Goal: Task Accomplishment & Management: Complete application form

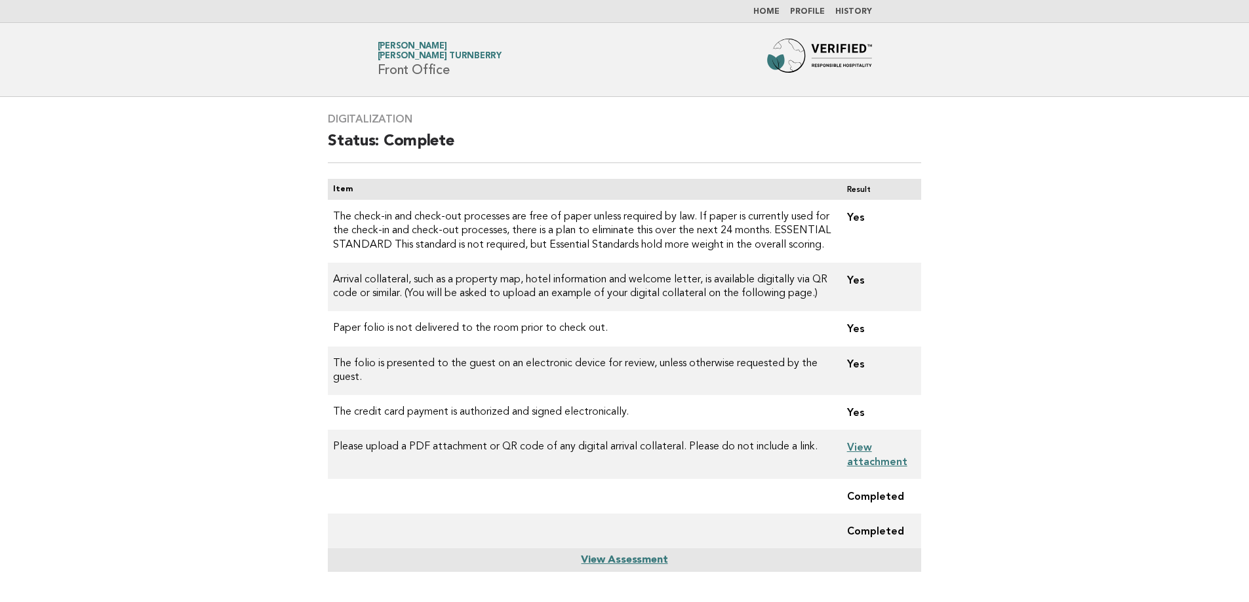
click at [779, 13] on link "Home" at bounding box center [766, 12] width 26 height 8
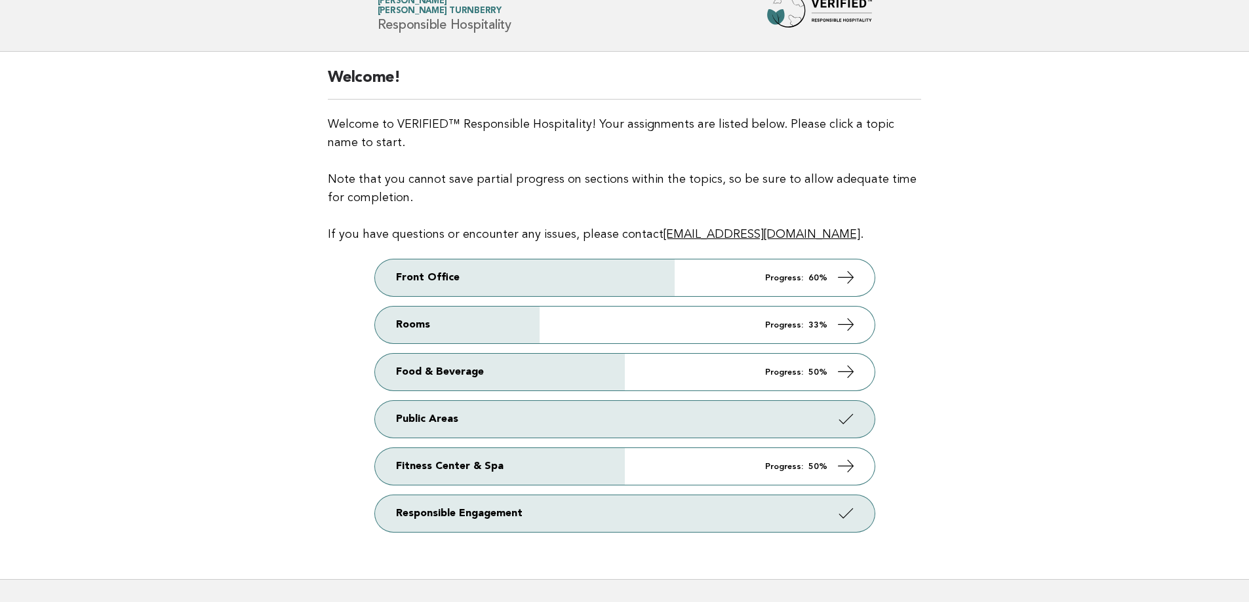
scroll to position [66, 0]
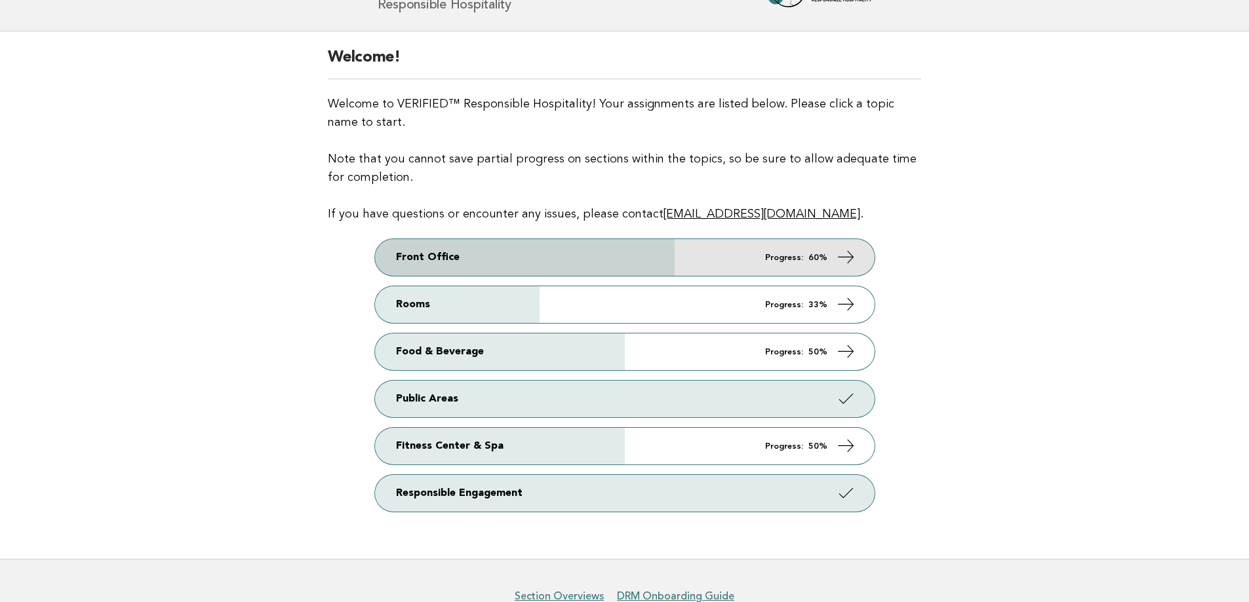
click at [722, 273] on link "Front Office Progress: 60%" at bounding box center [624, 257] width 499 height 37
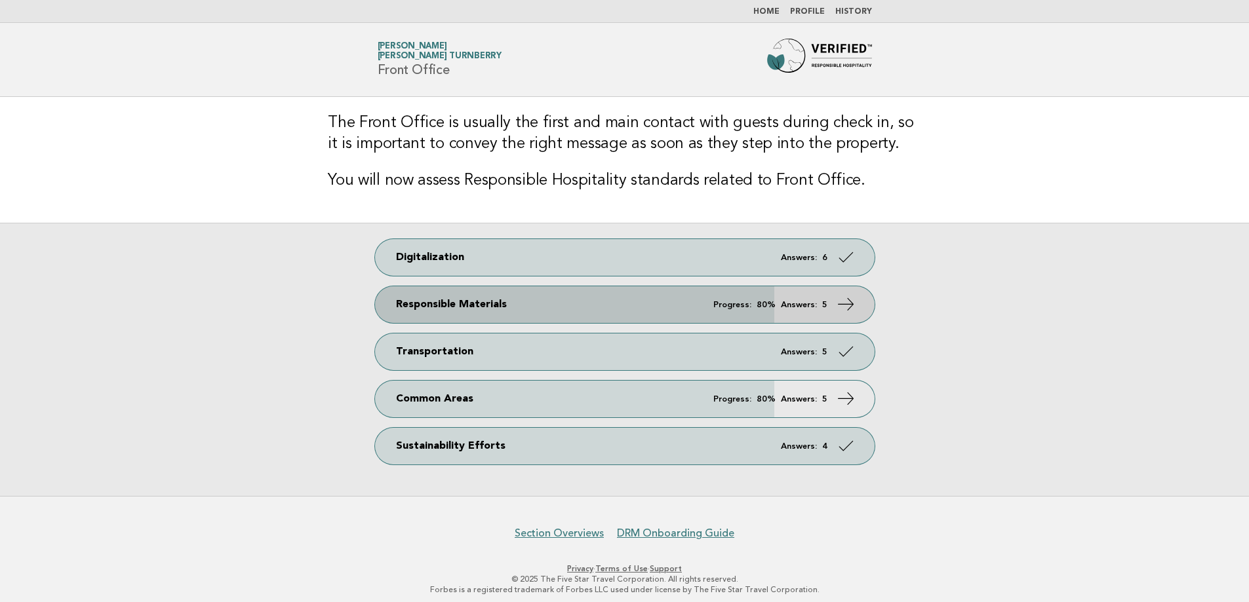
click at [641, 303] on link "Responsible Materials Progress: 80% Answers: 5" at bounding box center [624, 304] width 499 height 37
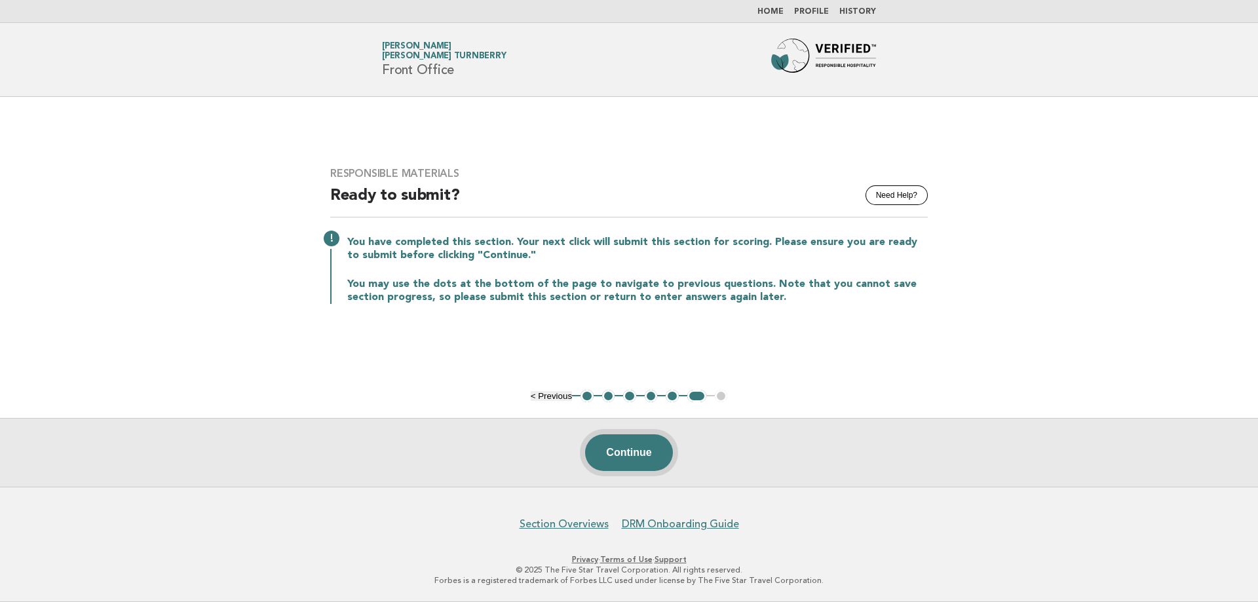
click at [641, 452] on button "Continue" at bounding box center [628, 453] width 87 height 37
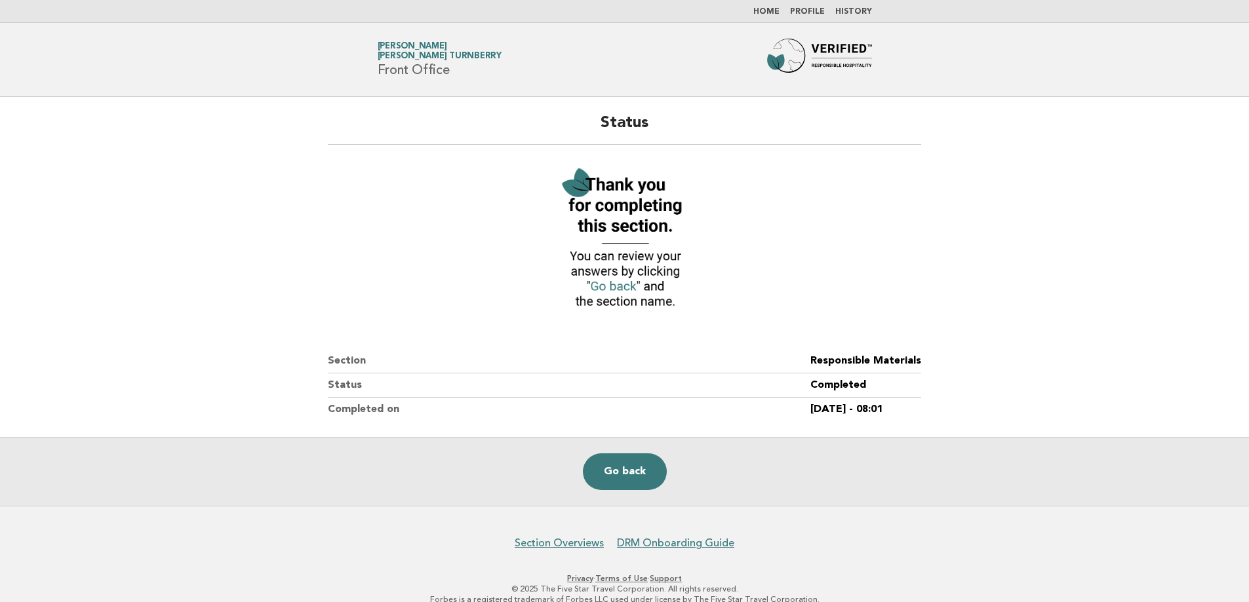
click at [610, 287] on img at bounding box center [624, 239] width 144 height 157
click at [600, 487] on link "Go back" at bounding box center [625, 472] width 84 height 37
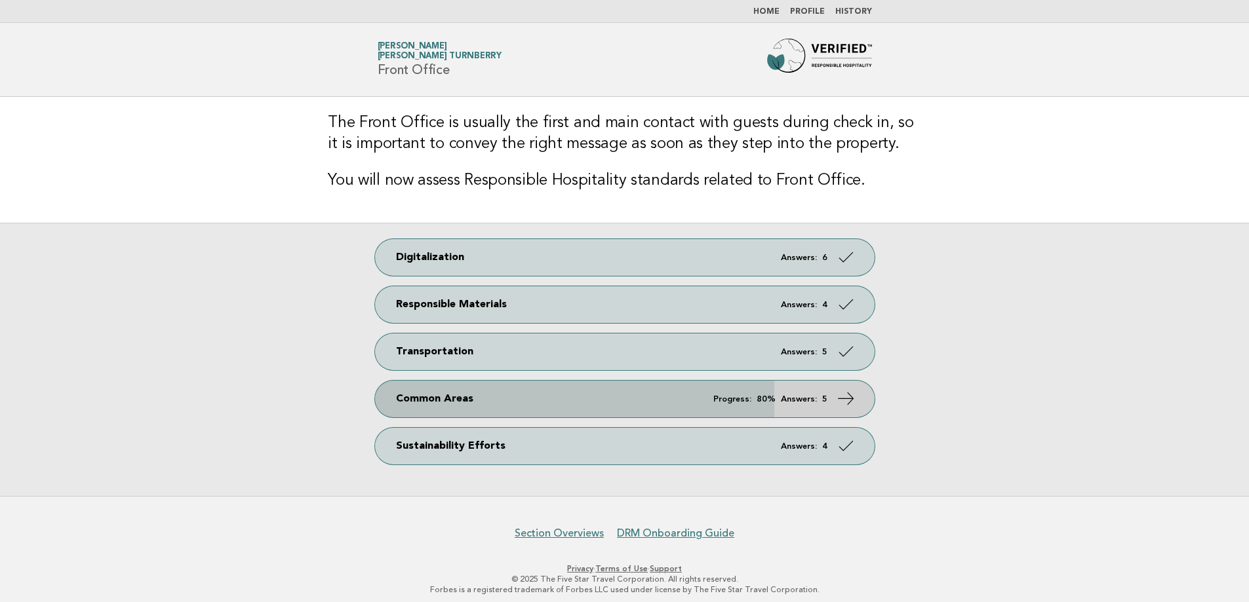
click at [575, 393] on link "Common Areas Progress: 80% Answers: 5" at bounding box center [624, 399] width 499 height 37
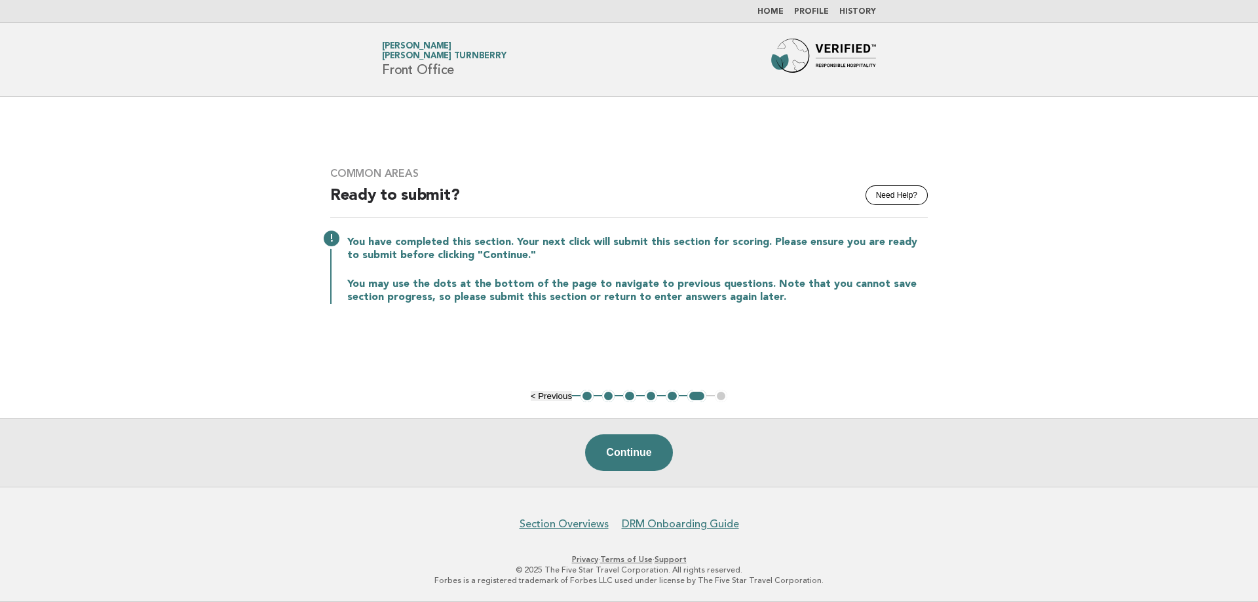
click at [595, 395] on ul "< Previous 1 2 3 4 5 6 7" at bounding box center [629, 396] width 197 height 13
click at [590, 395] on button "1" at bounding box center [587, 396] width 13 height 13
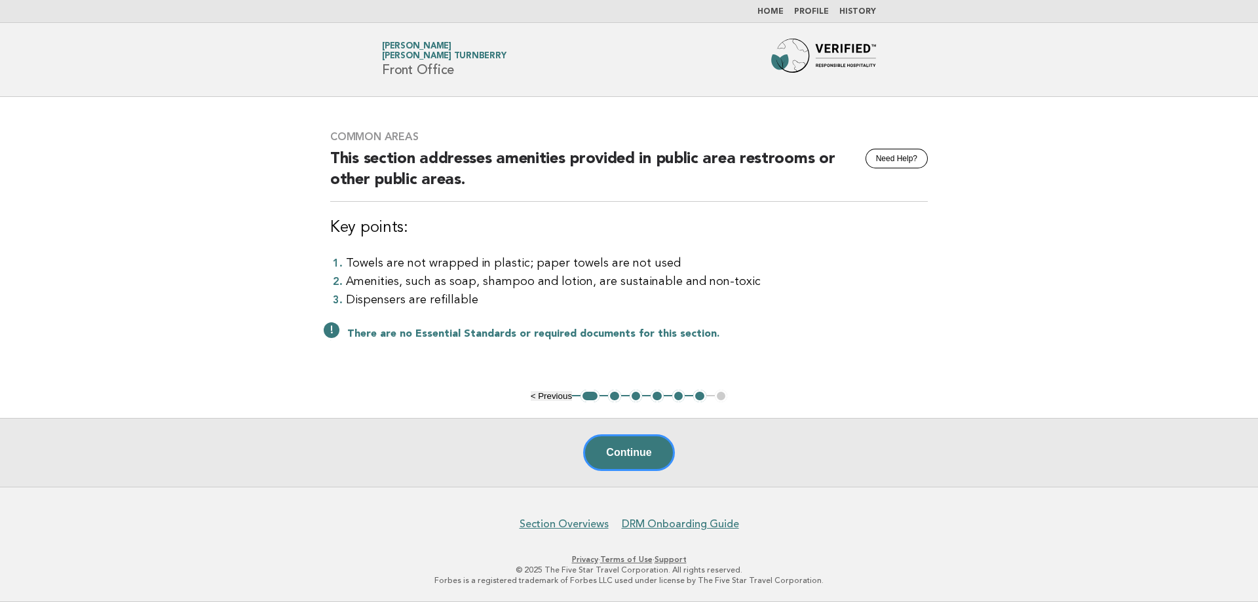
click at [615, 398] on button "2" at bounding box center [614, 396] width 13 height 13
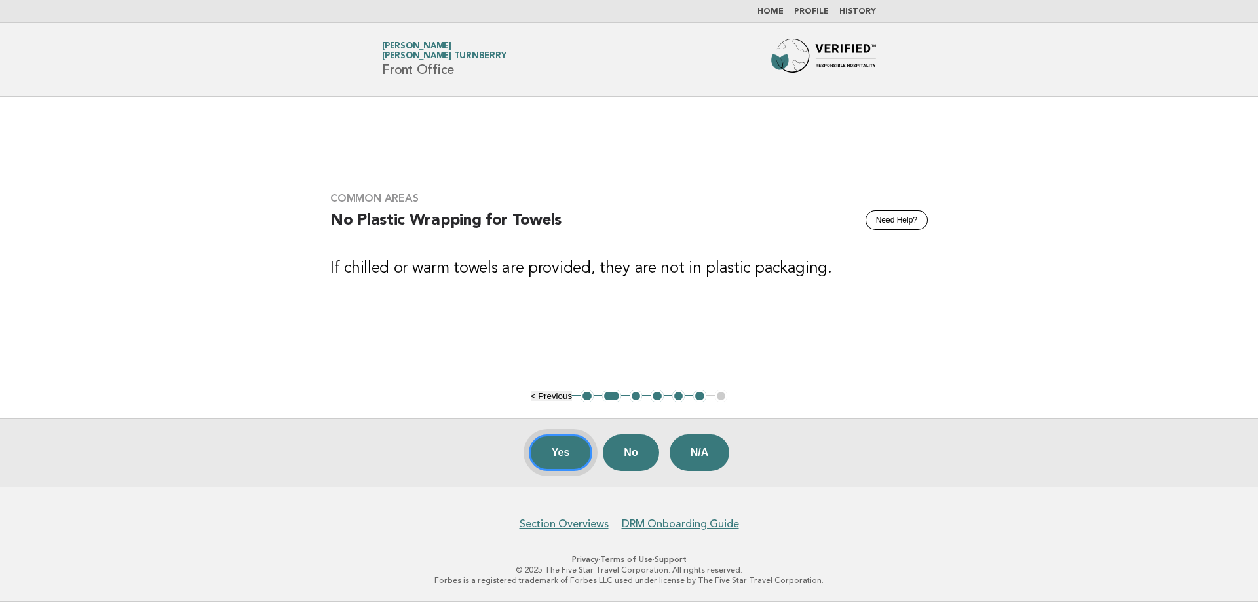
click at [556, 449] on button "Yes" at bounding box center [561, 453] width 64 height 37
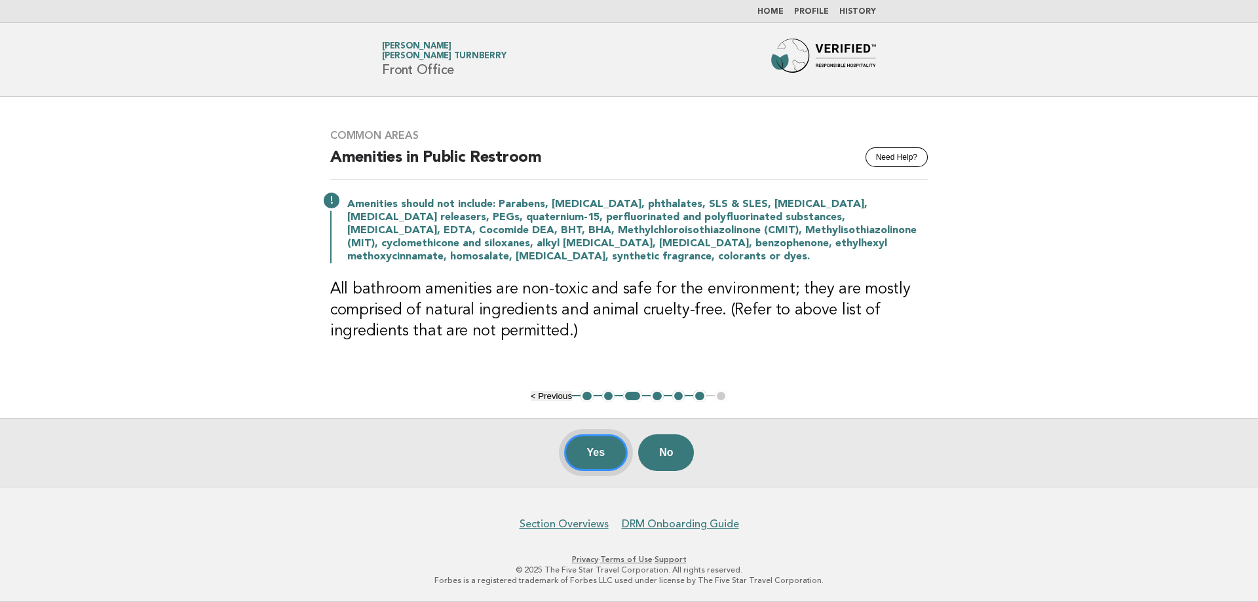
click at [589, 448] on button "Yes" at bounding box center [596, 453] width 64 height 37
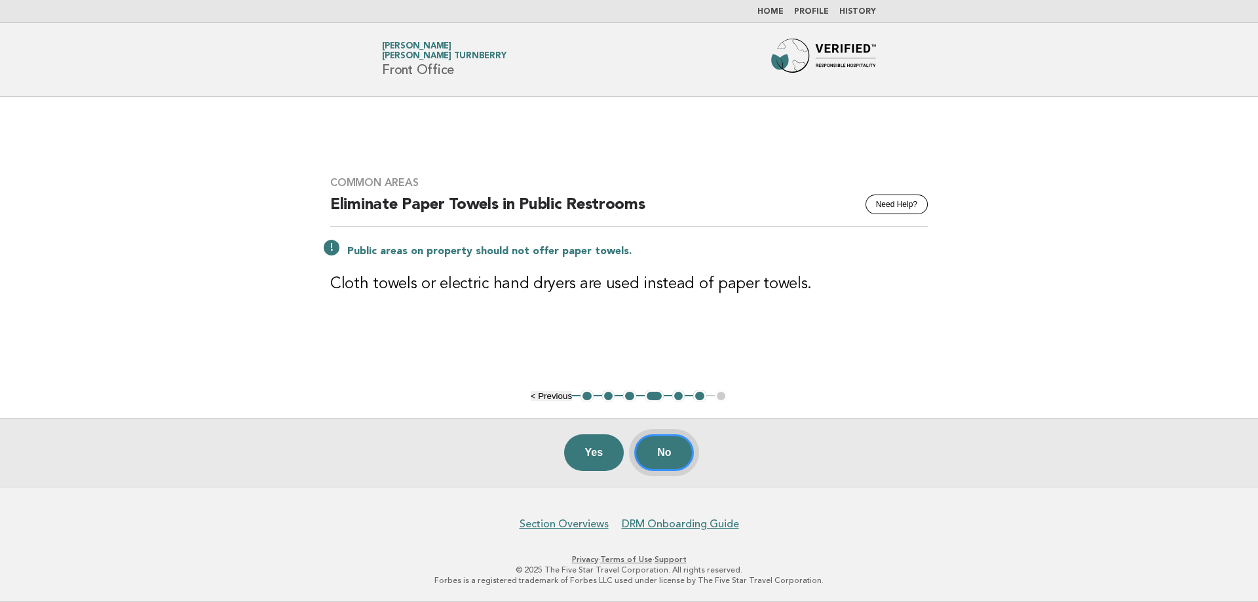
click at [666, 459] on button "No" at bounding box center [664, 453] width 60 height 37
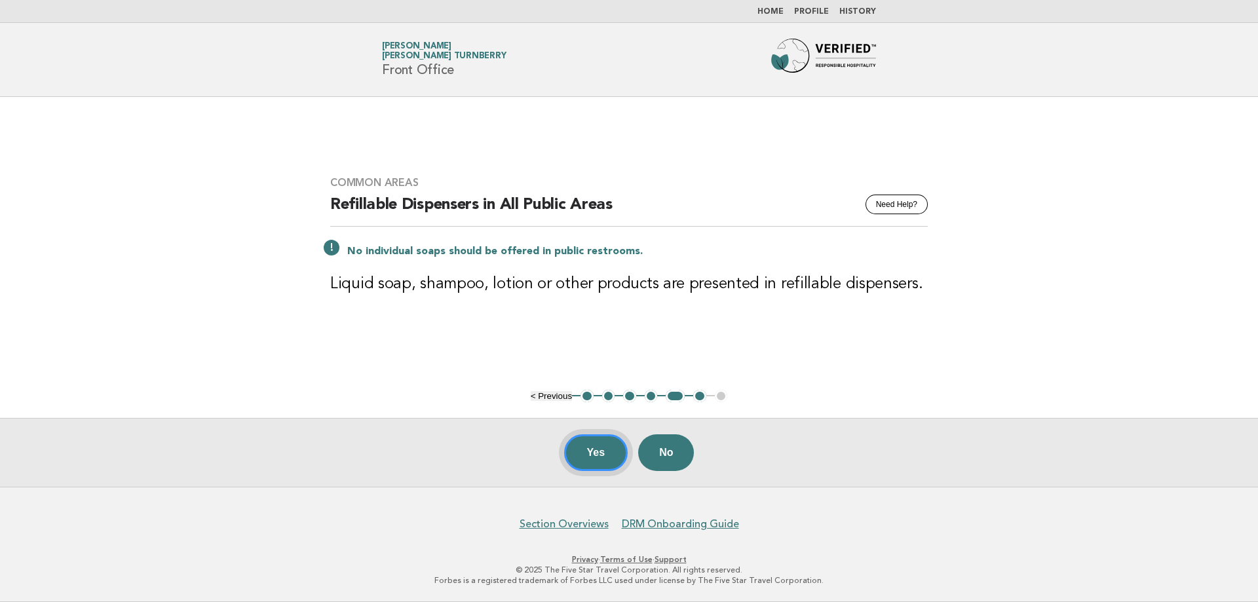
click at [579, 457] on button "Yes" at bounding box center [596, 453] width 64 height 37
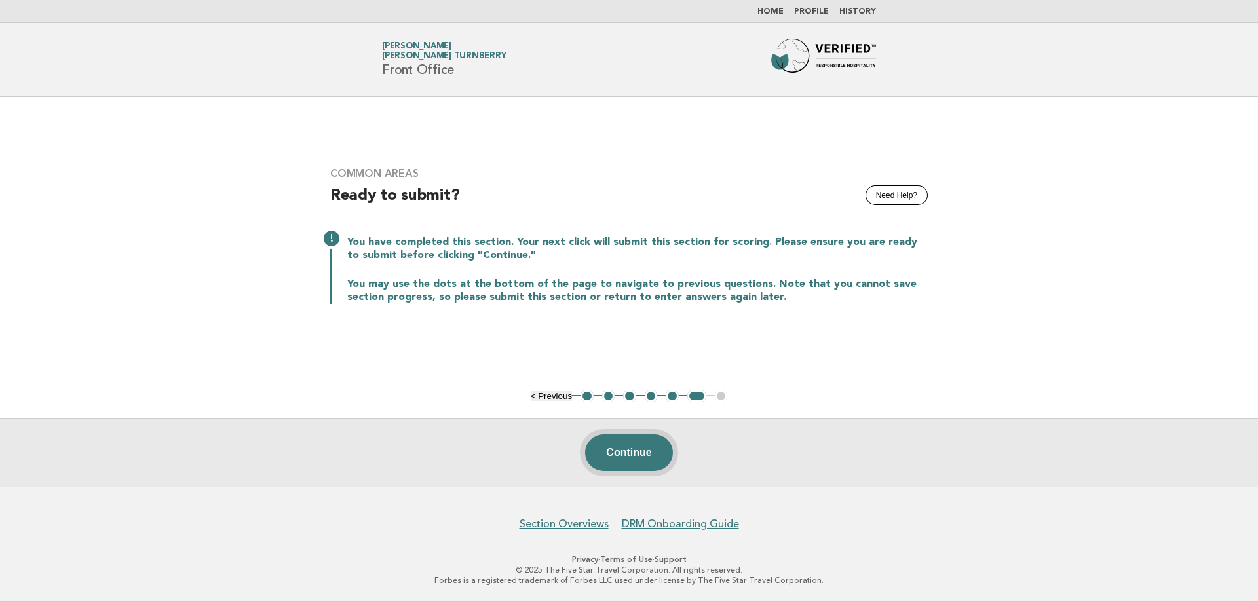
click at [652, 450] on button "Continue" at bounding box center [628, 453] width 87 height 37
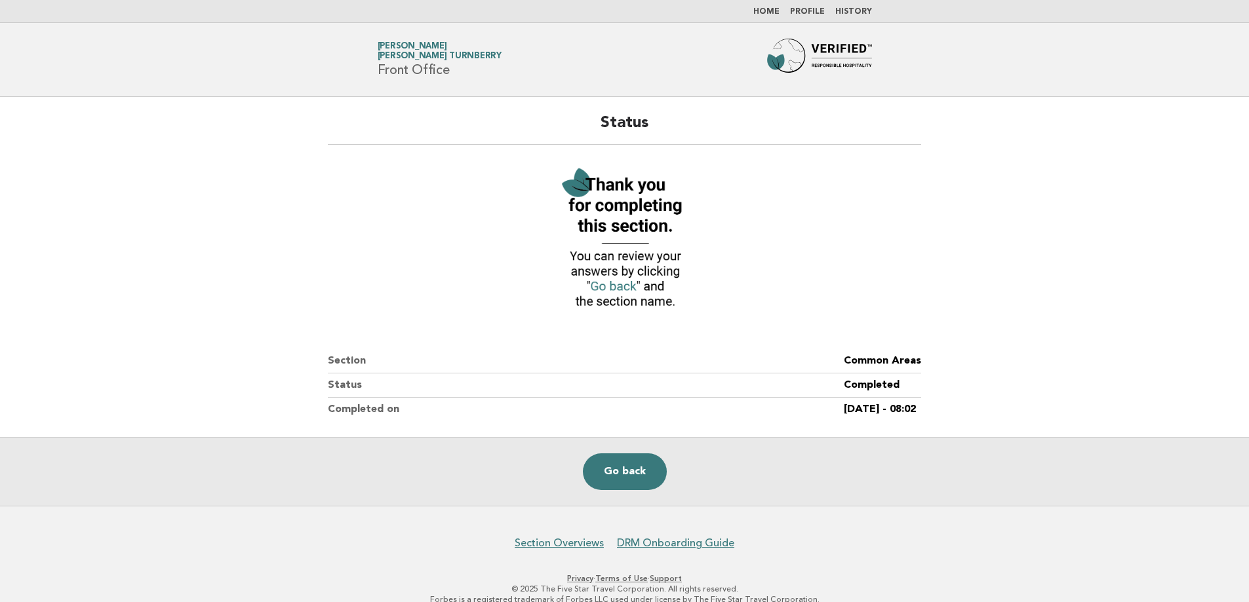
click at [767, 8] on link "Home" at bounding box center [766, 12] width 26 height 8
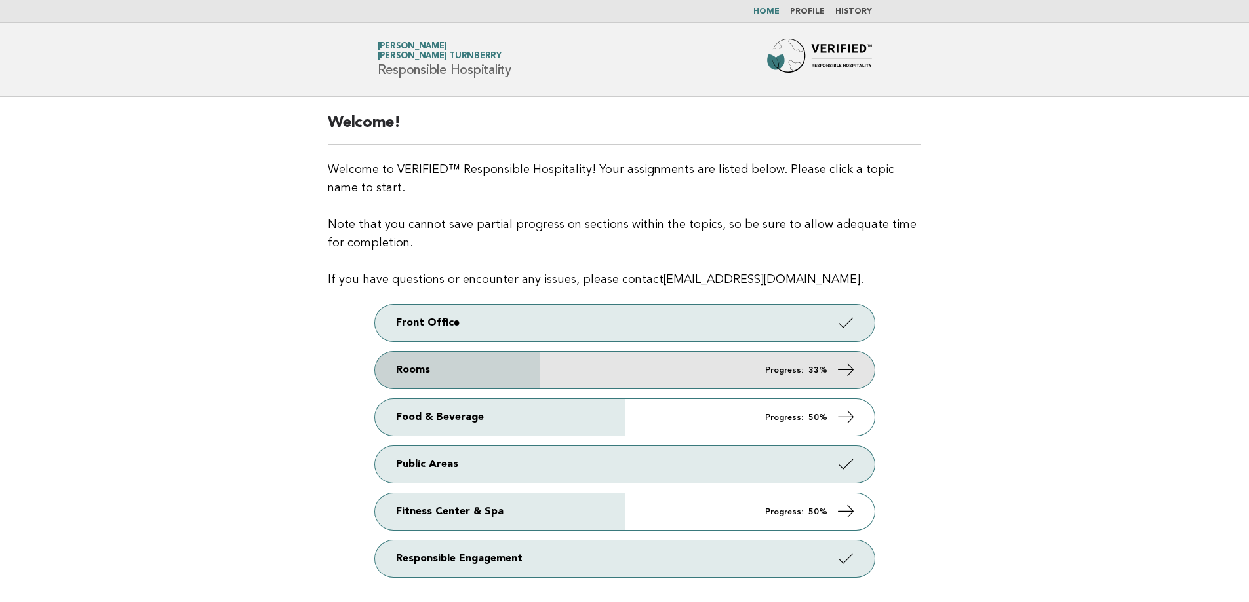
click at [735, 375] on link "Rooms Progress: 33%" at bounding box center [624, 370] width 499 height 37
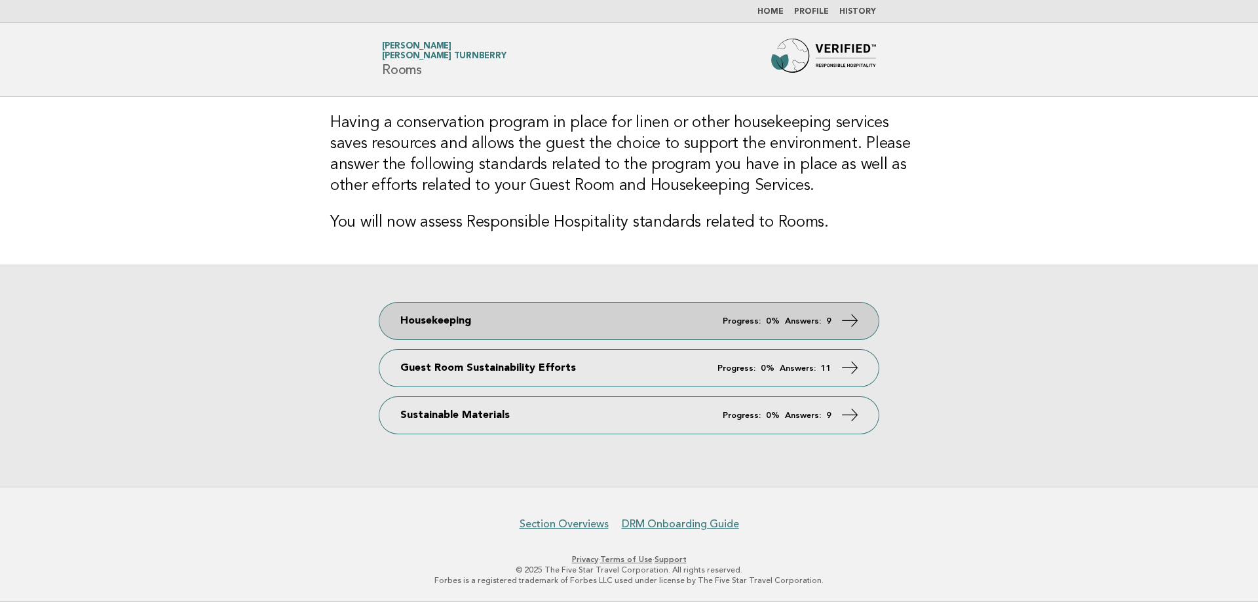
click at [569, 322] on link "Housekeeping Progress: 0% Answers: 9" at bounding box center [628, 321] width 499 height 37
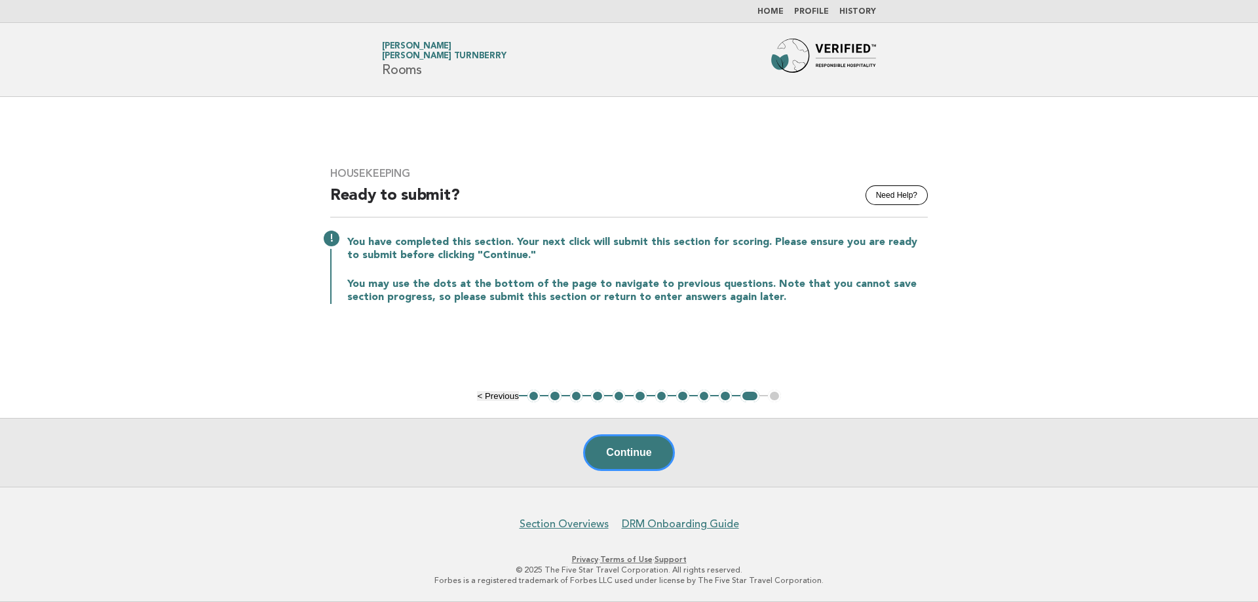
click at [528, 398] on button "1" at bounding box center [534, 396] width 13 height 13
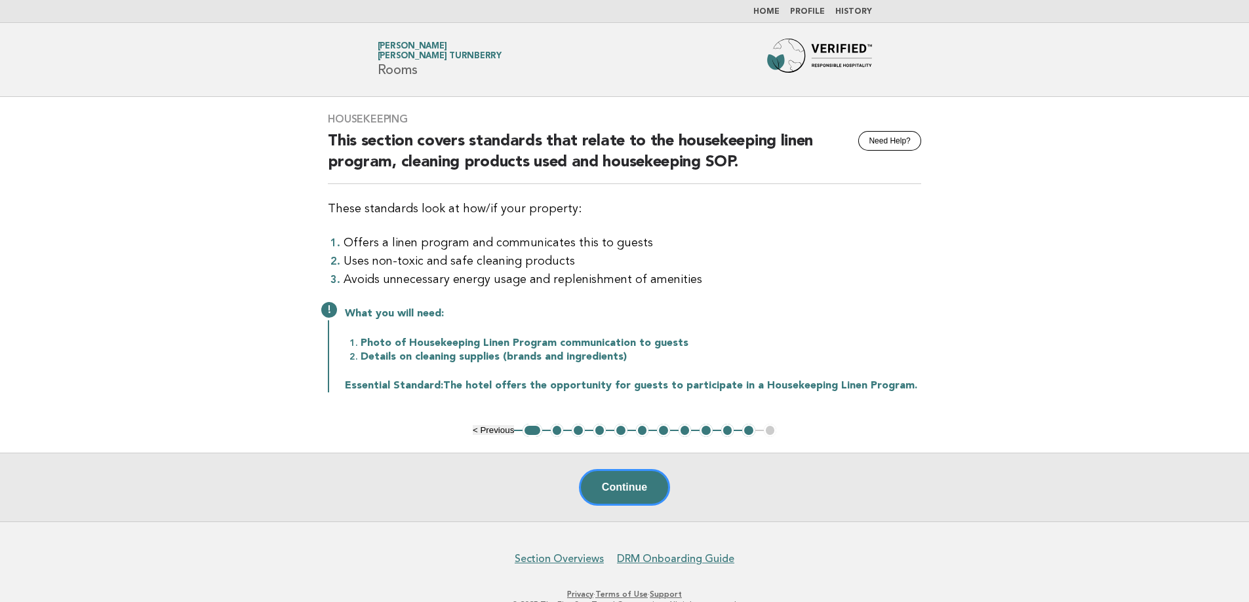
click at [556, 428] on button "2" at bounding box center [557, 430] width 13 height 13
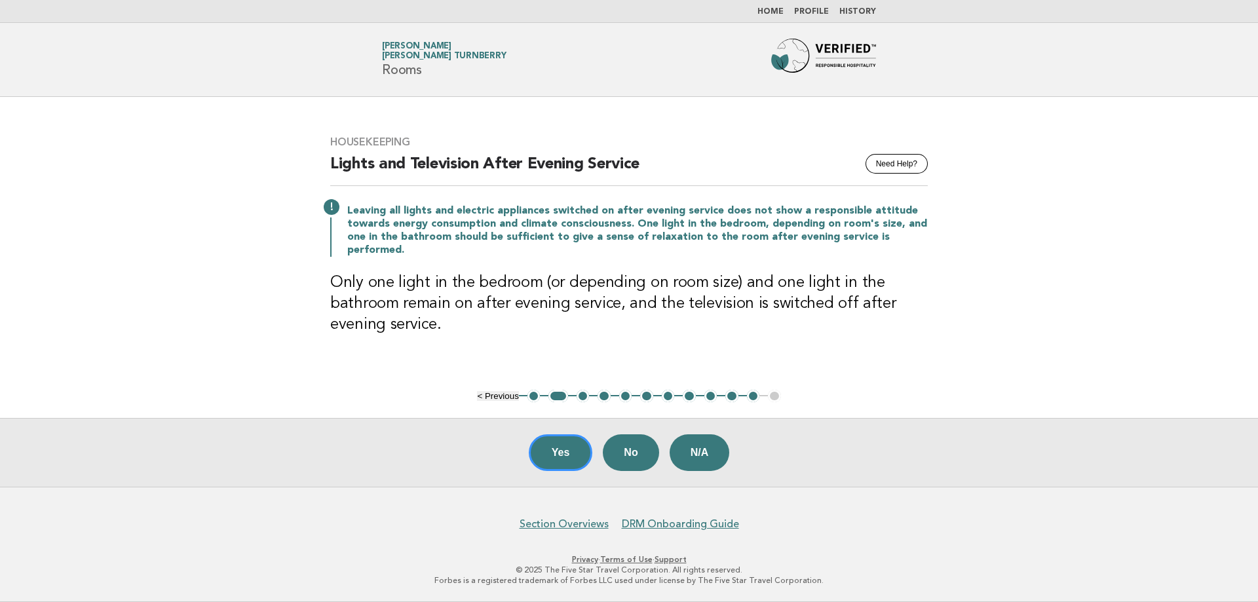
click at [585, 401] on button "3" at bounding box center [583, 396] width 13 height 13
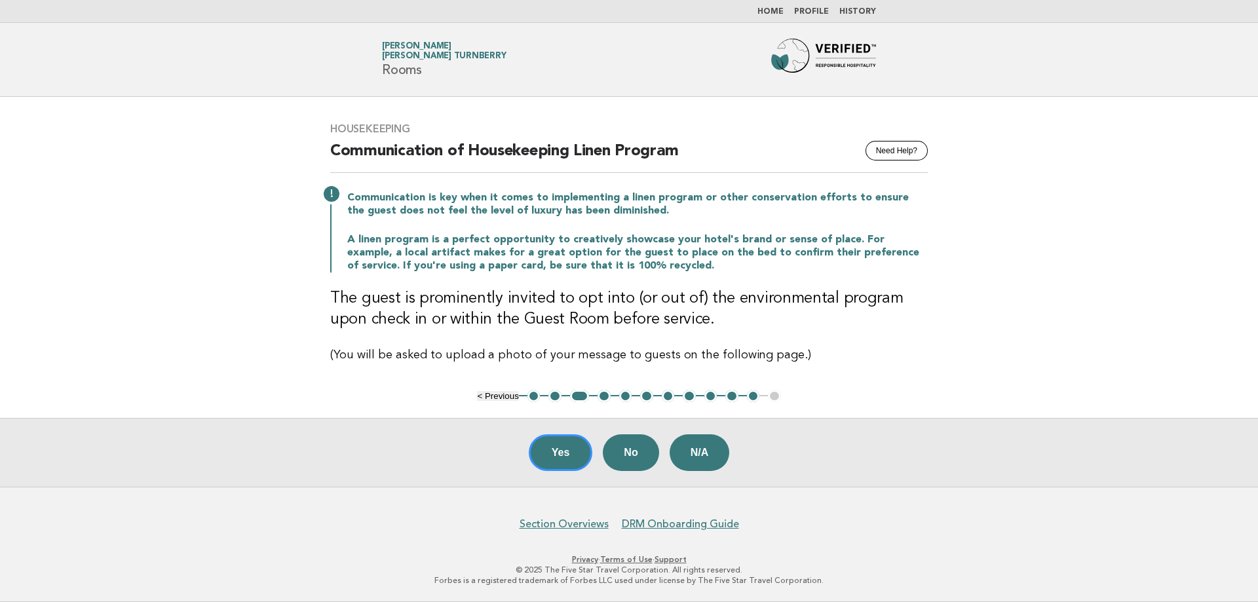
click at [604, 395] on button "4" at bounding box center [604, 396] width 13 height 13
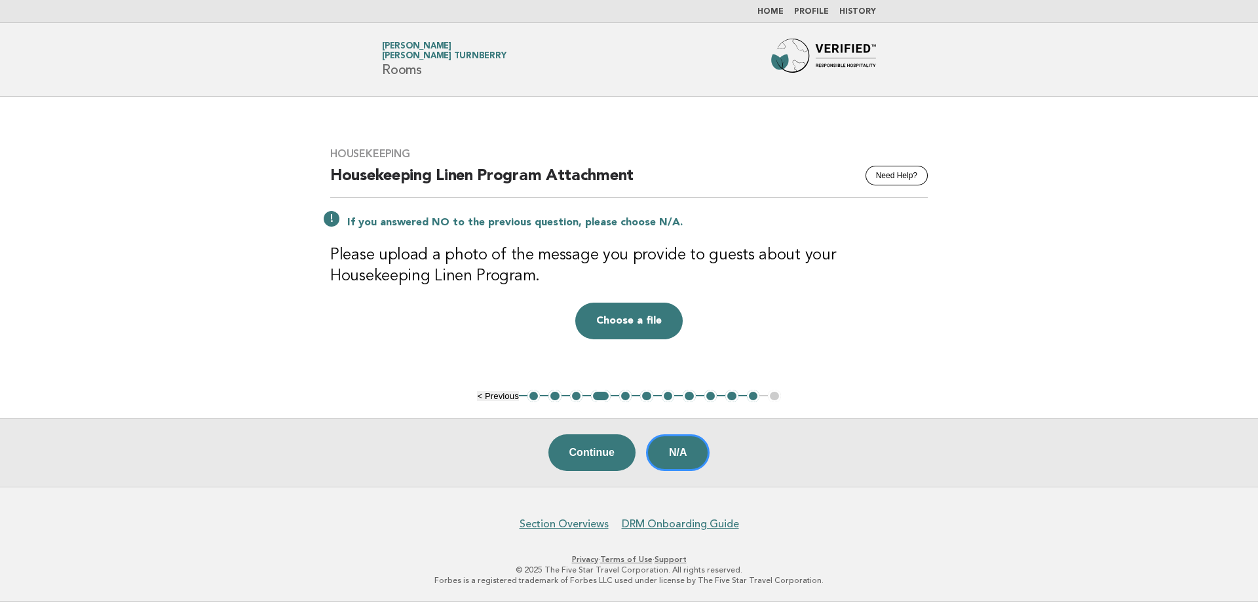
click at [623, 395] on button "5" at bounding box center [625, 396] width 13 height 13
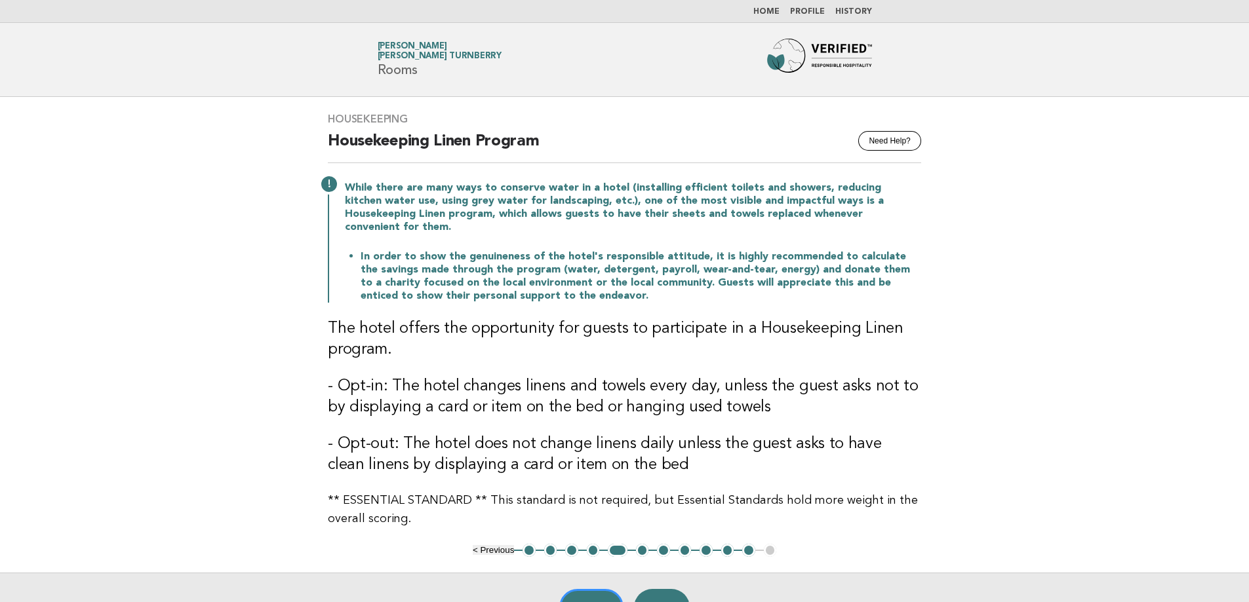
scroll to position [66, 0]
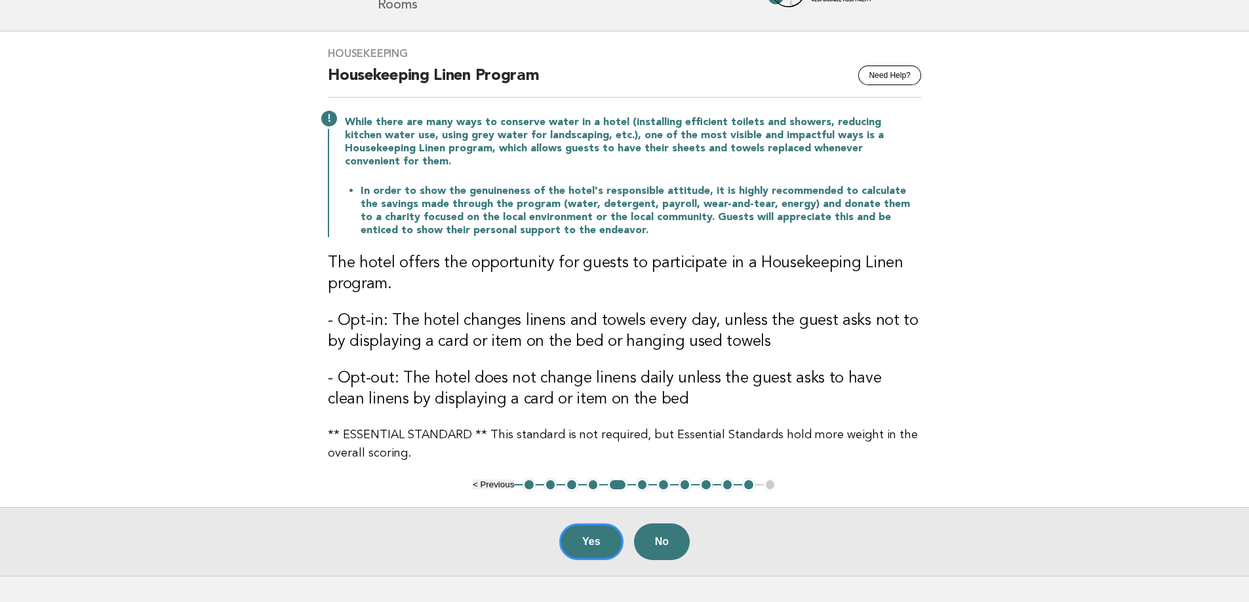
click at [591, 478] on button "4" at bounding box center [593, 484] width 13 height 13
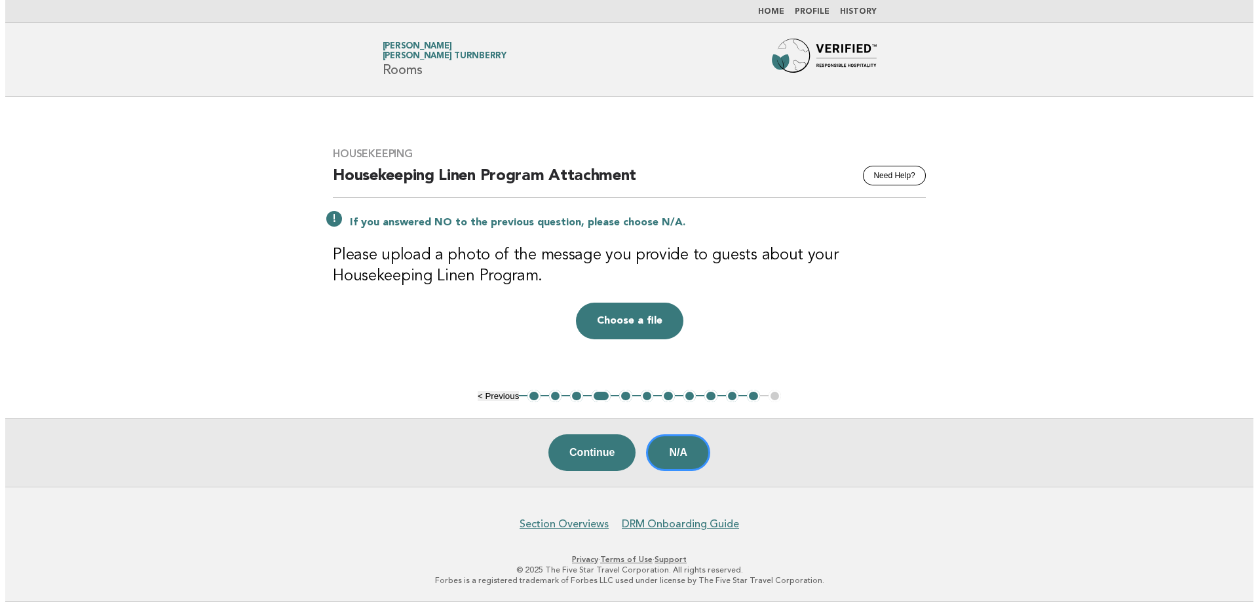
scroll to position [0, 0]
click at [580, 398] on button "3" at bounding box center [576, 396] width 13 height 13
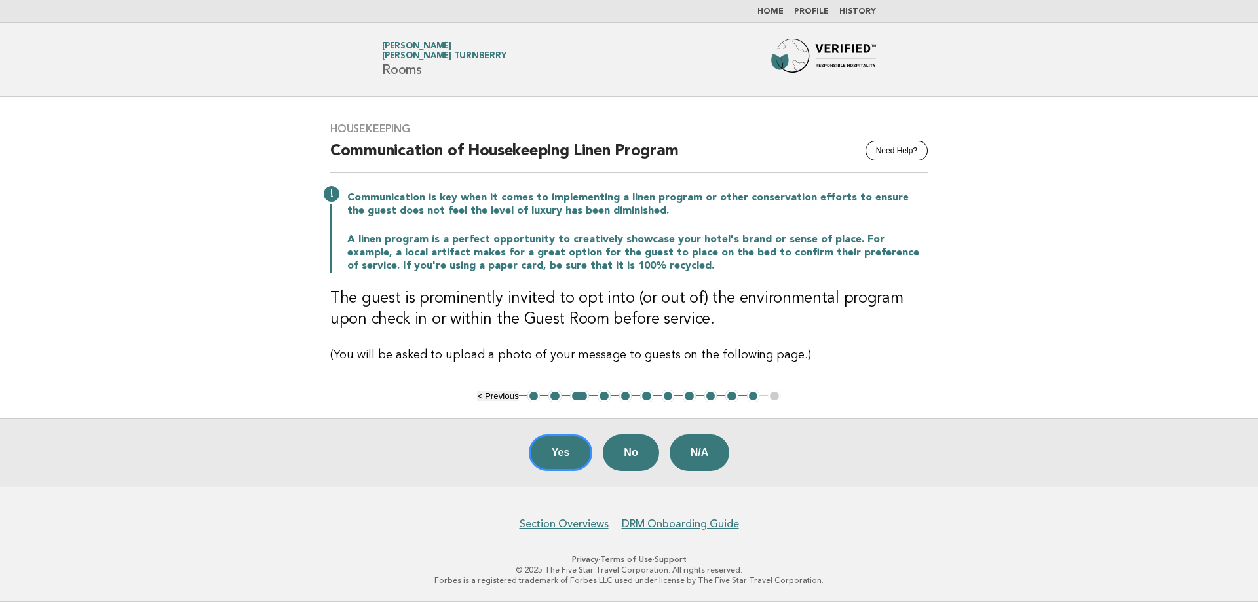
click at [782, 10] on link "Home" at bounding box center [771, 12] width 26 height 8
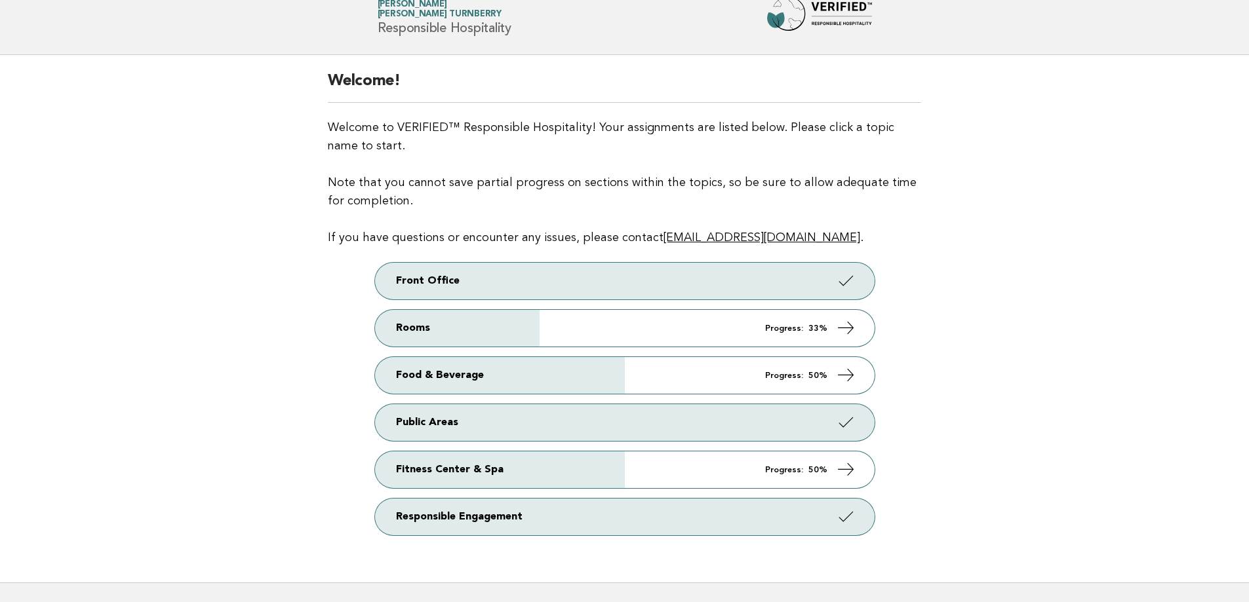
scroll to position [66, 0]
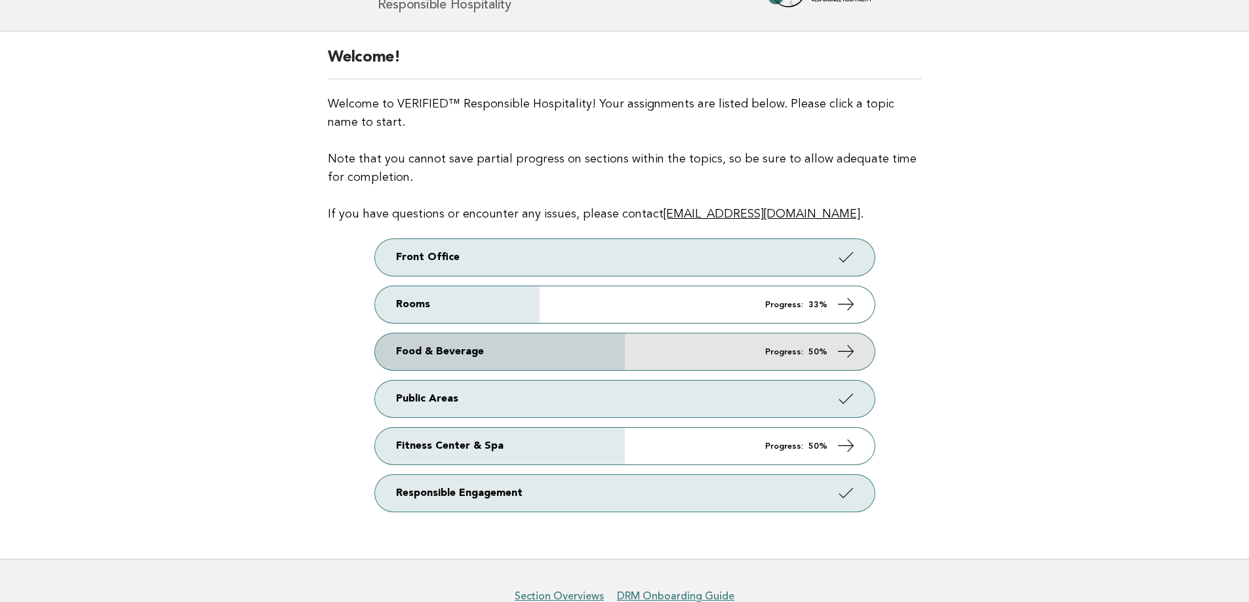
click at [585, 347] on link "Food & Beverage Progress: 50%" at bounding box center [624, 352] width 499 height 37
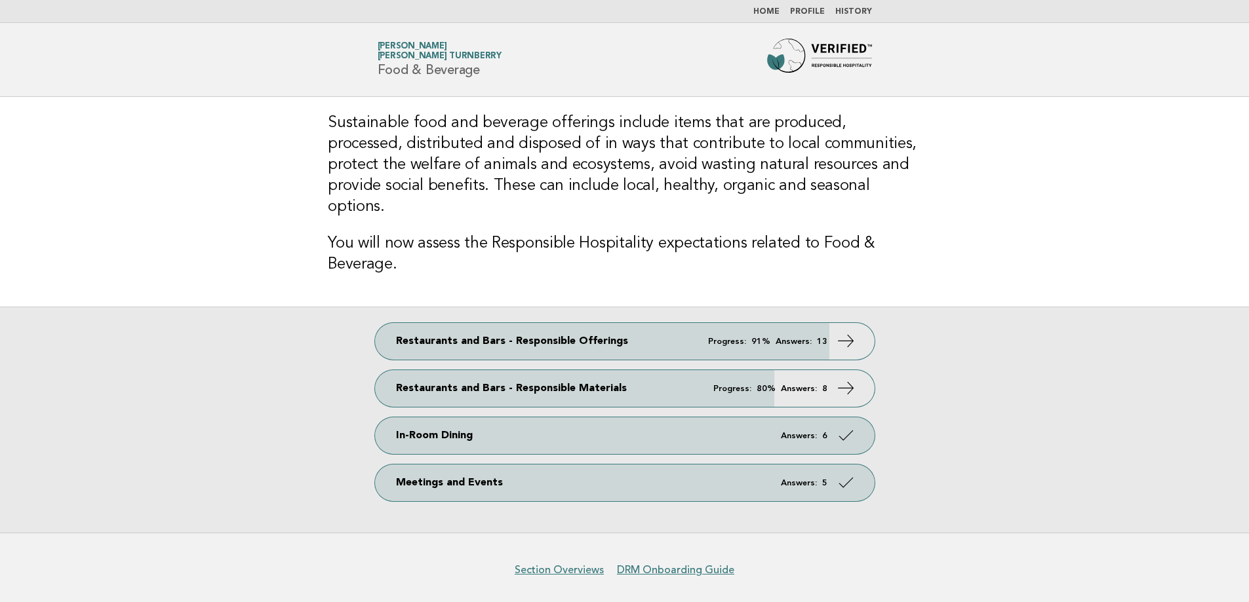
click at [670, 338] on link "Restaurants and Bars - Responsible Offerings Progress: 91% Answers: 13" at bounding box center [624, 341] width 499 height 37
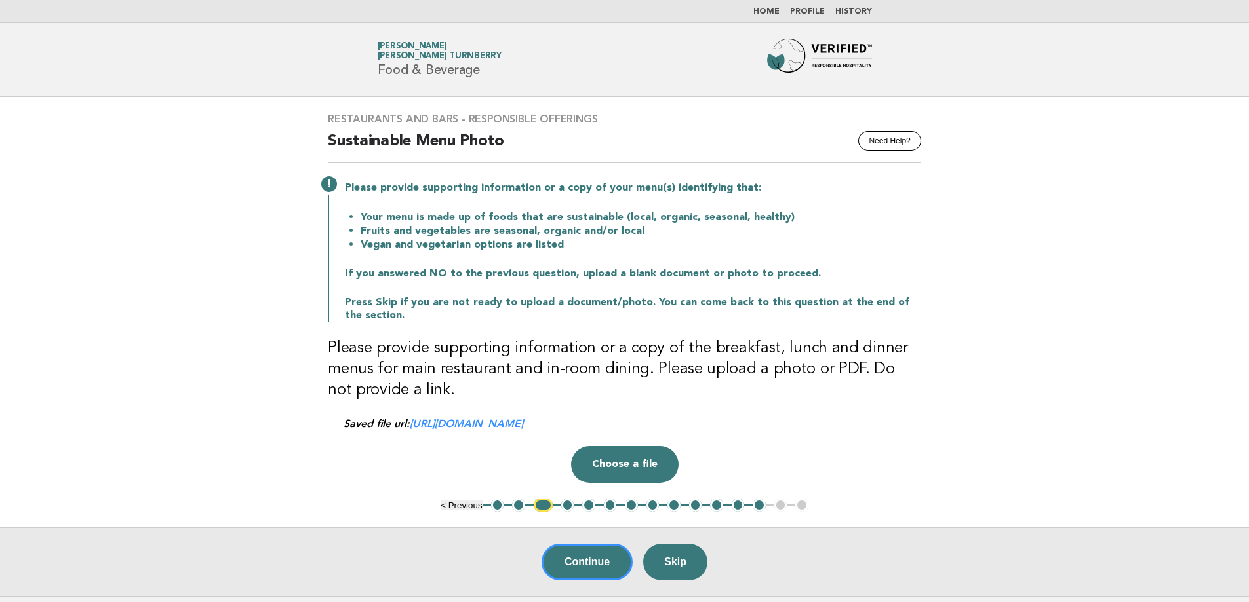
click at [570, 507] on button "4" at bounding box center [567, 505] width 13 height 13
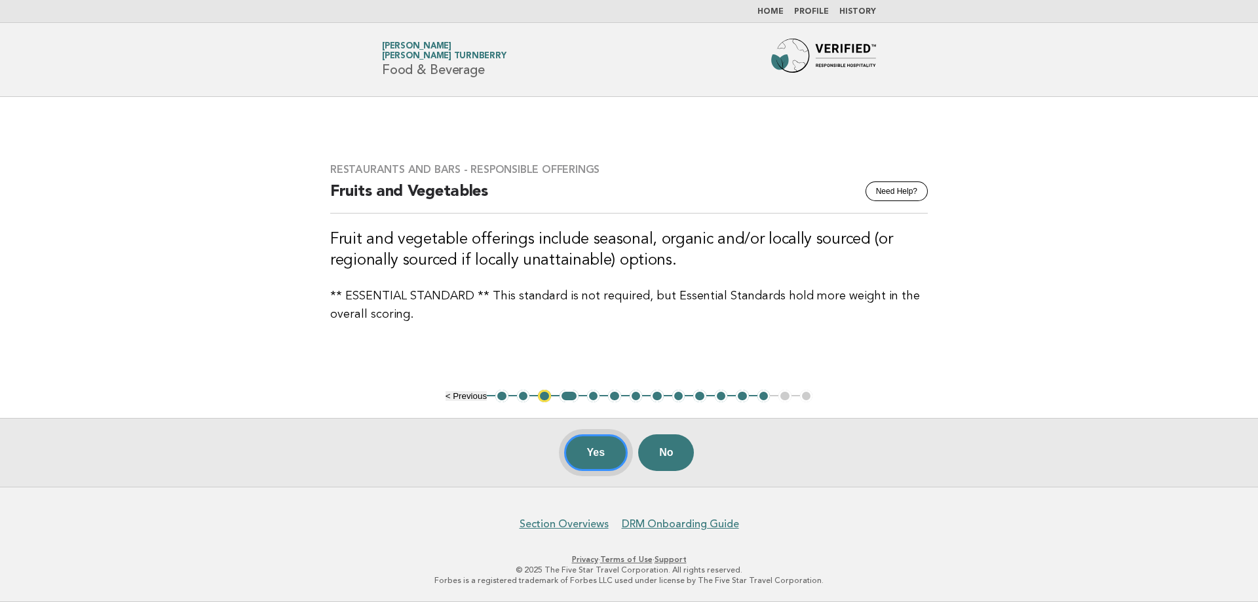
click at [593, 462] on button "Yes" at bounding box center [596, 453] width 64 height 37
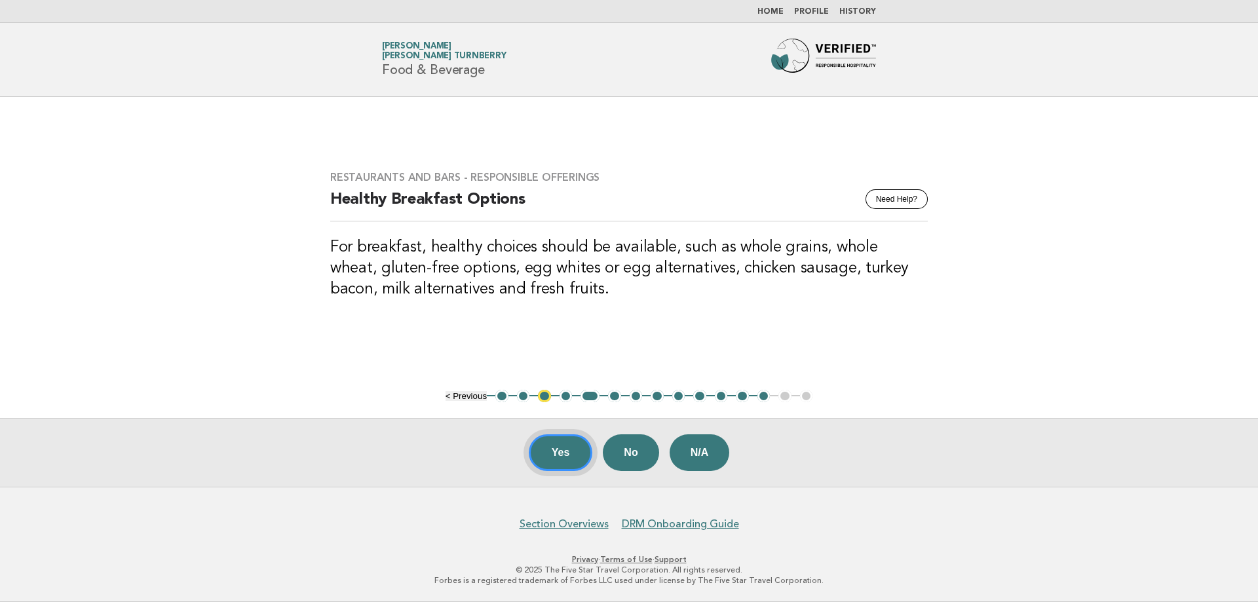
click at [560, 461] on button "Yes" at bounding box center [561, 453] width 64 height 37
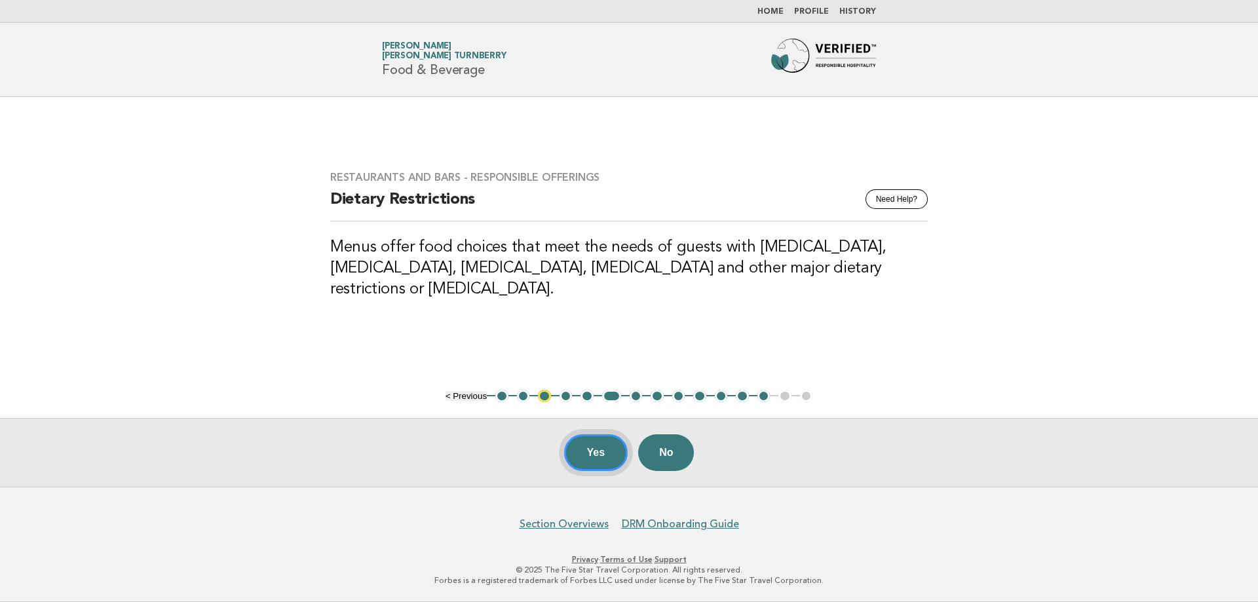
click at [602, 448] on button "Yes" at bounding box center [596, 453] width 64 height 37
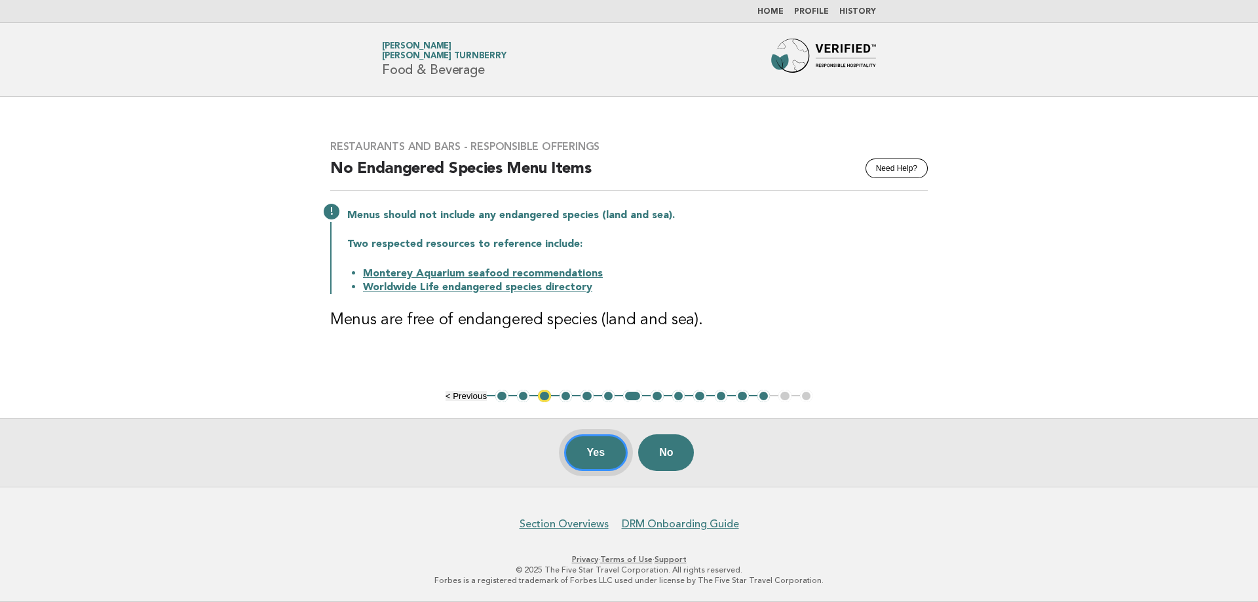
click at [593, 461] on button "Yes" at bounding box center [596, 453] width 64 height 37
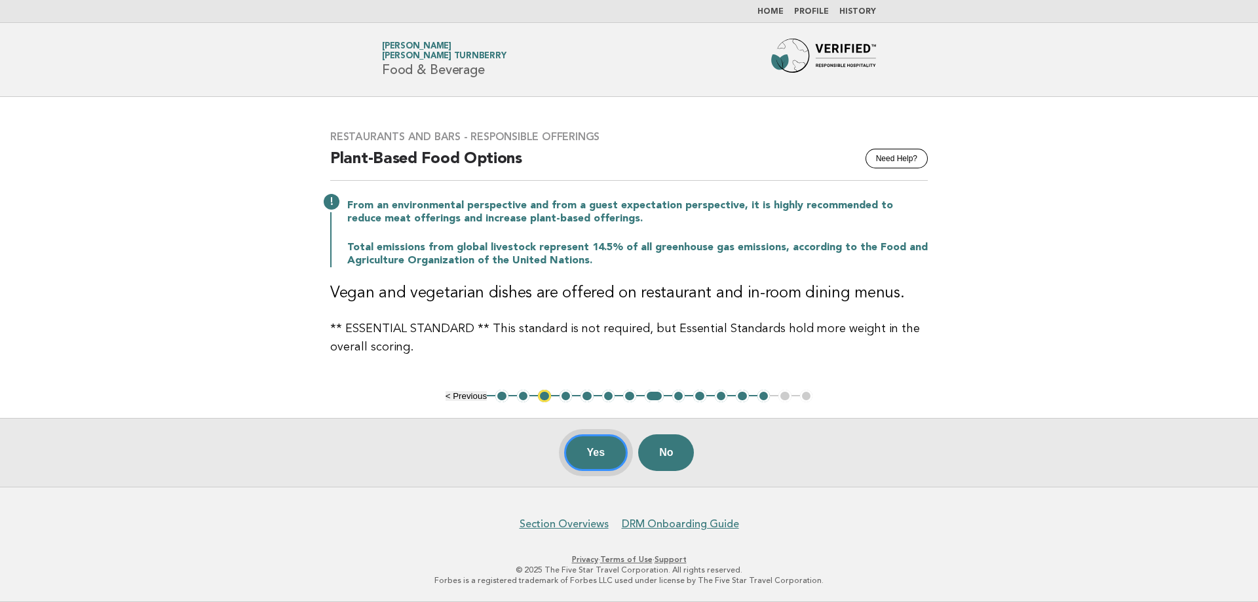
click at [600, 461] on button "Yes" at bounding box center [596, 453] width 64 height 37
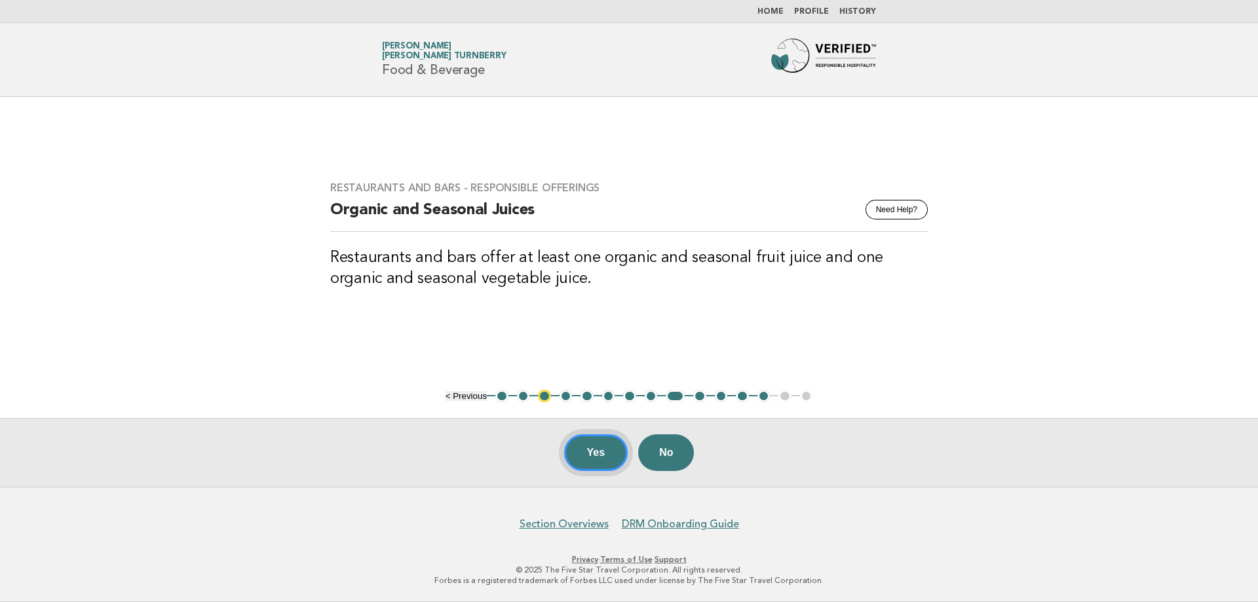
click at [600, 461] on button "Yes" at bounding box center [596, 453] width 64 height 37
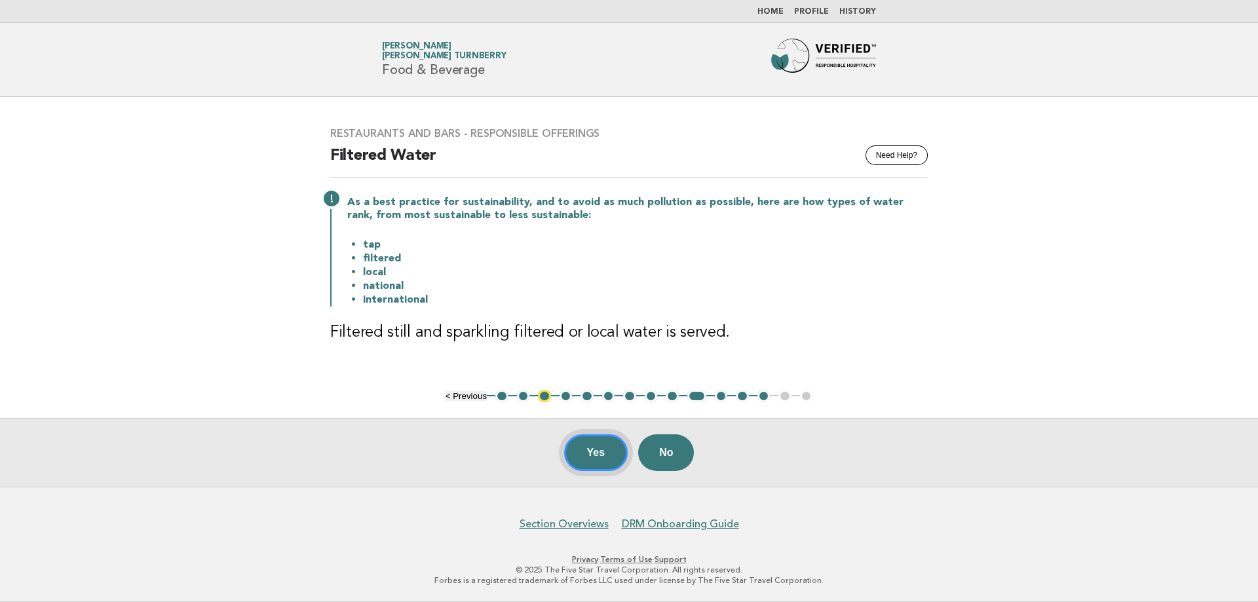
click at [600, 461] on button "Yes" at bounding box center [596, 453] width 64 height 37
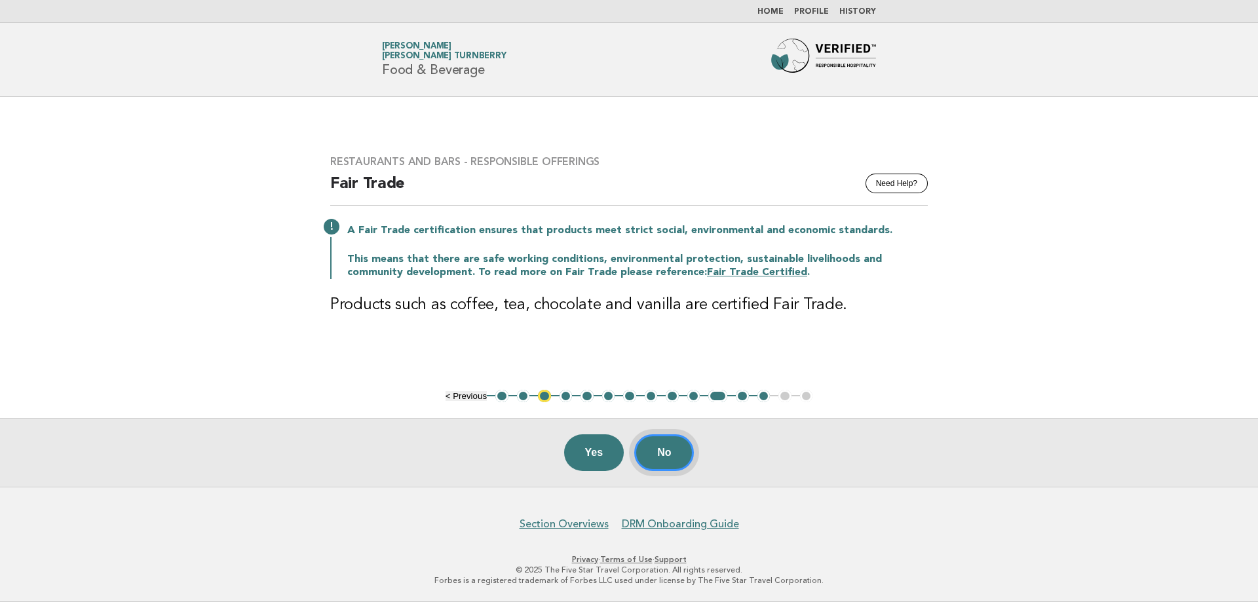
click at [676, 463] on button "No" at bounding box center [664, 453] width 60 height 37
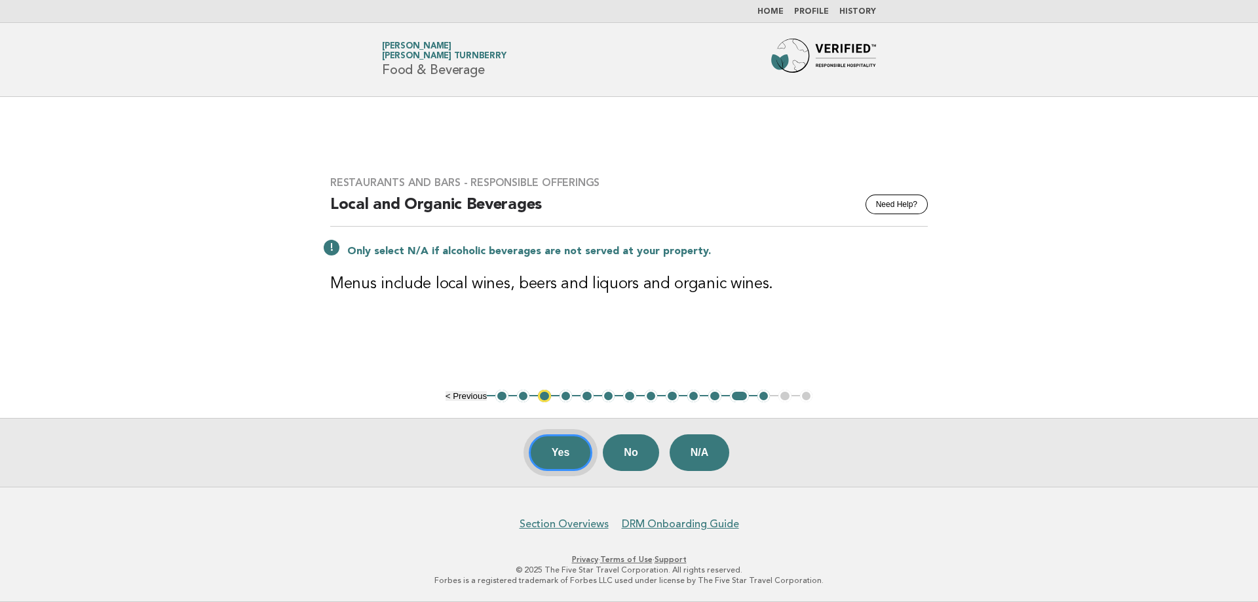
click at [567, 450] on button "Yes" at bounding box center [561, 453] width 64 height 37
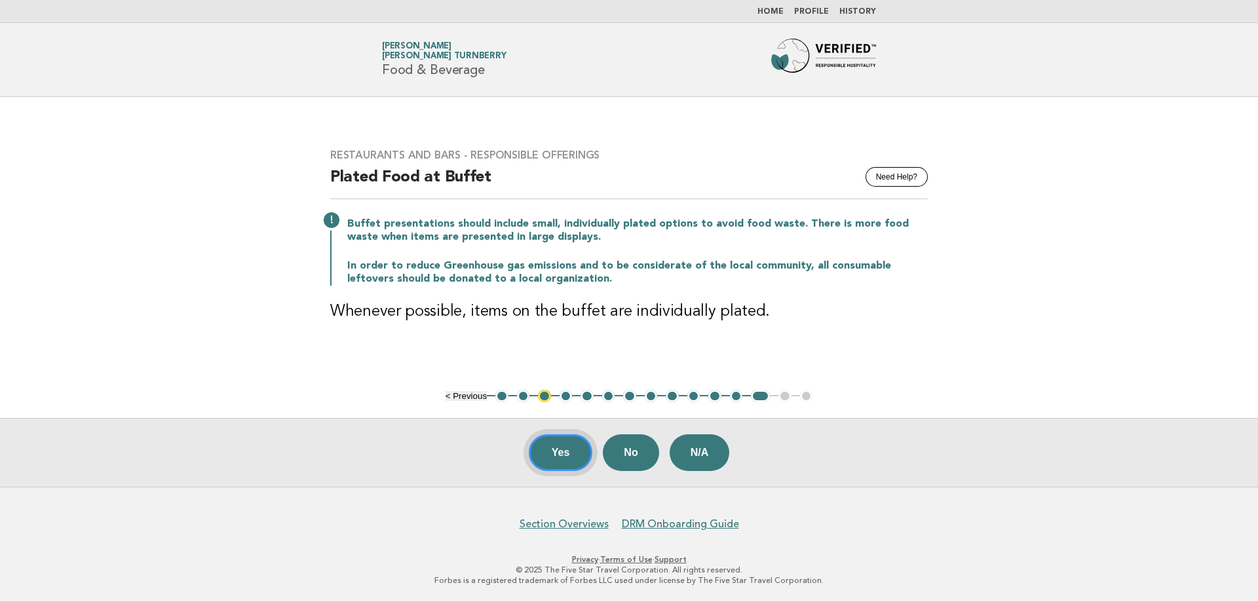
click at [567, 450] on button "Yes" at bounding box center [561, 453] width 64 height 37
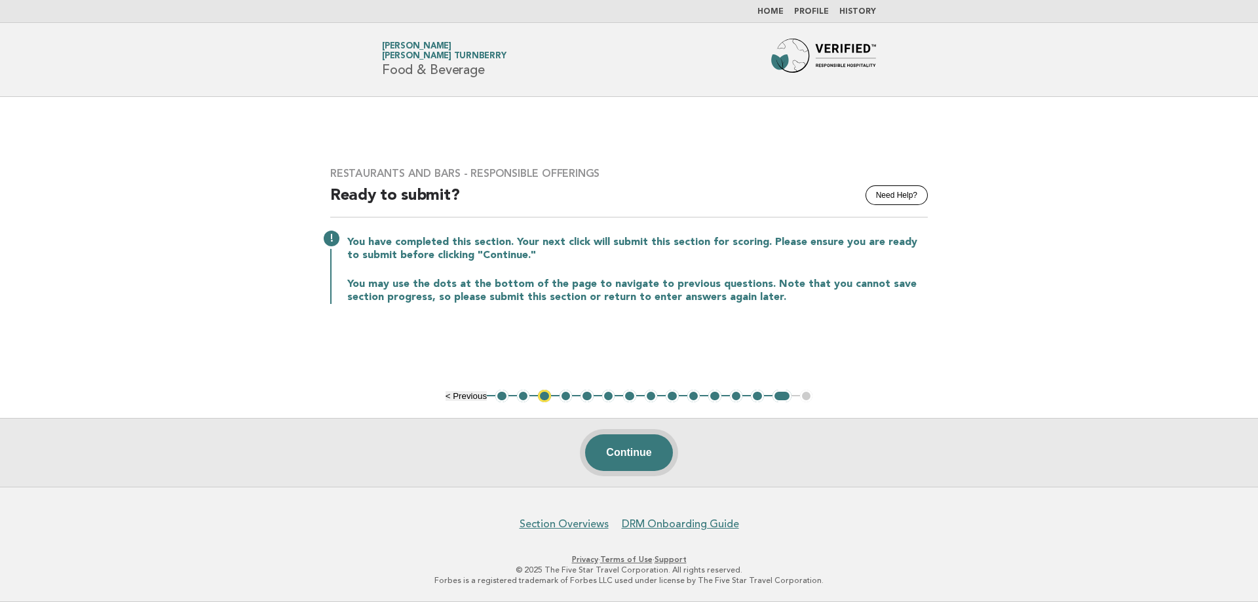
click at [667, 461] on button "Continue" at bounding box center [628, 453] width 87 height 37
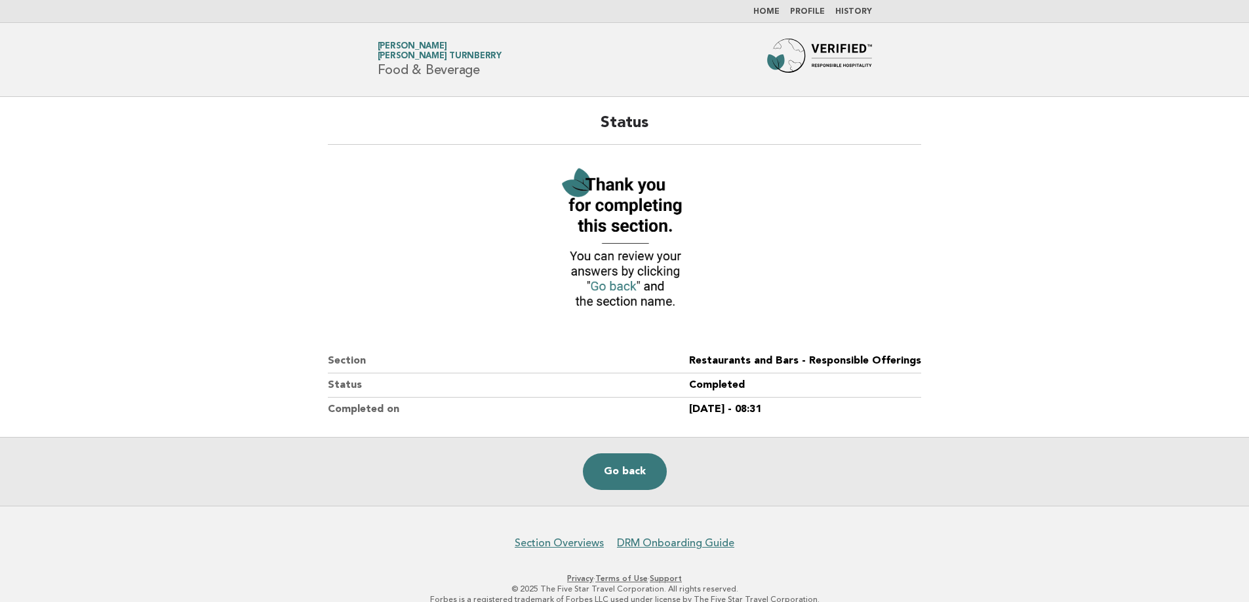
click at [771, 14] on link "Home" at bounding box center [766, 12] width 26 height 8
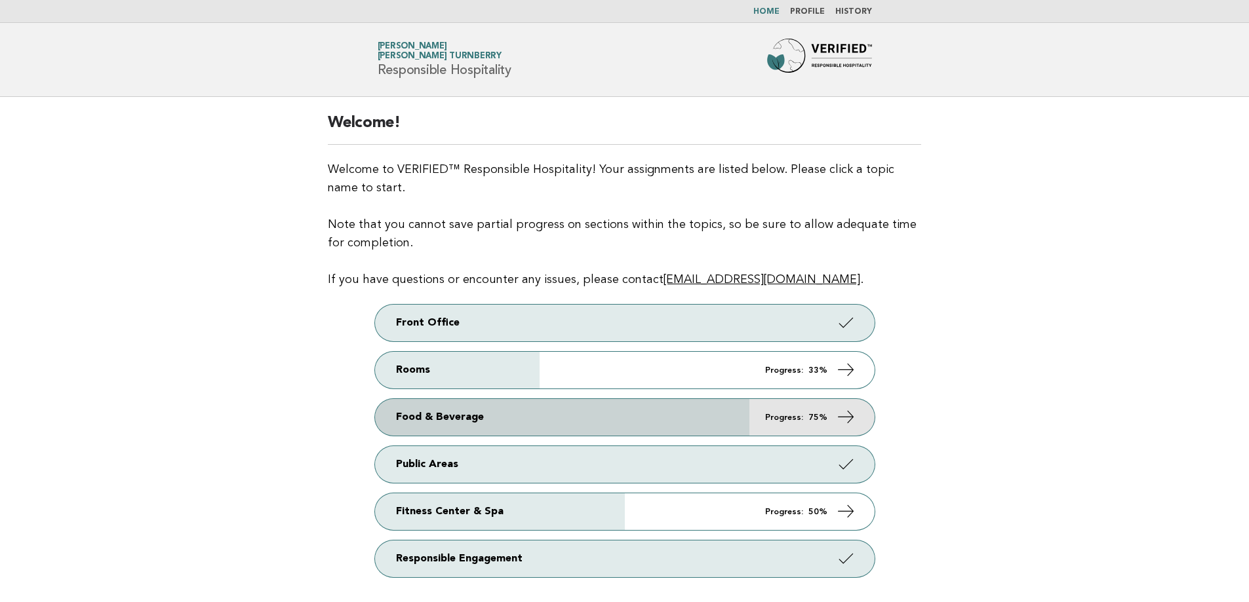
click at [716, 428] on link "Food & Beverage Progress: 75%" at bounding box center [624, 417] width 499 height 37
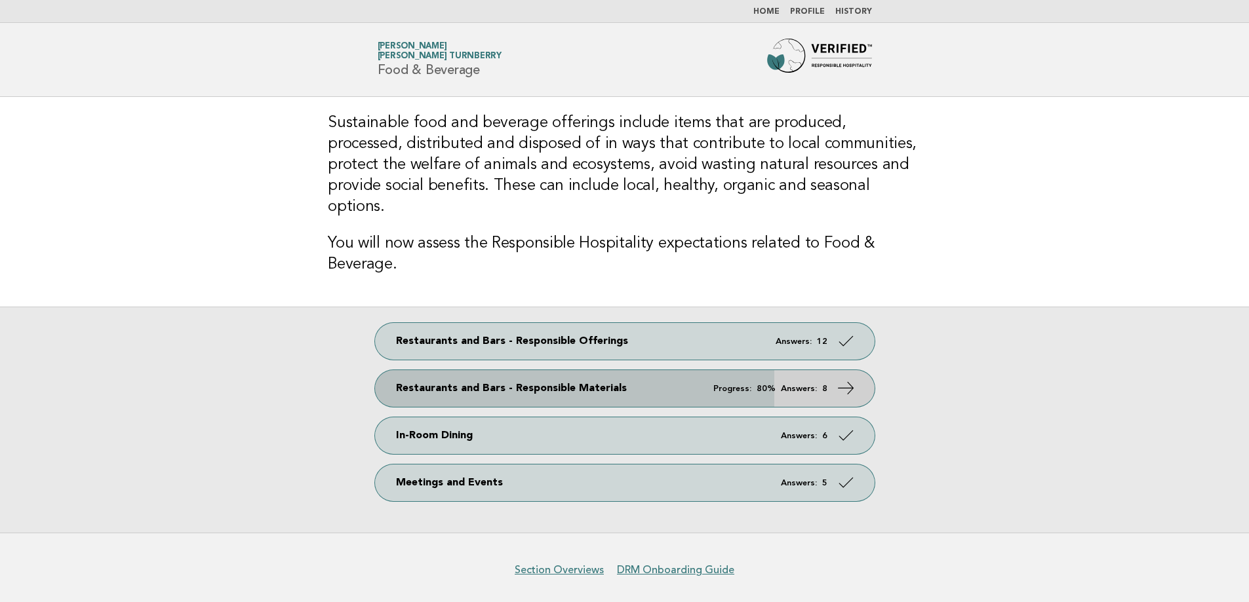
click at [602, 370] on link "Restaurants and Bars - Responsible Materials Progress: 80% Answers: 8" at bounding box center [624, 388] width 499 height 37
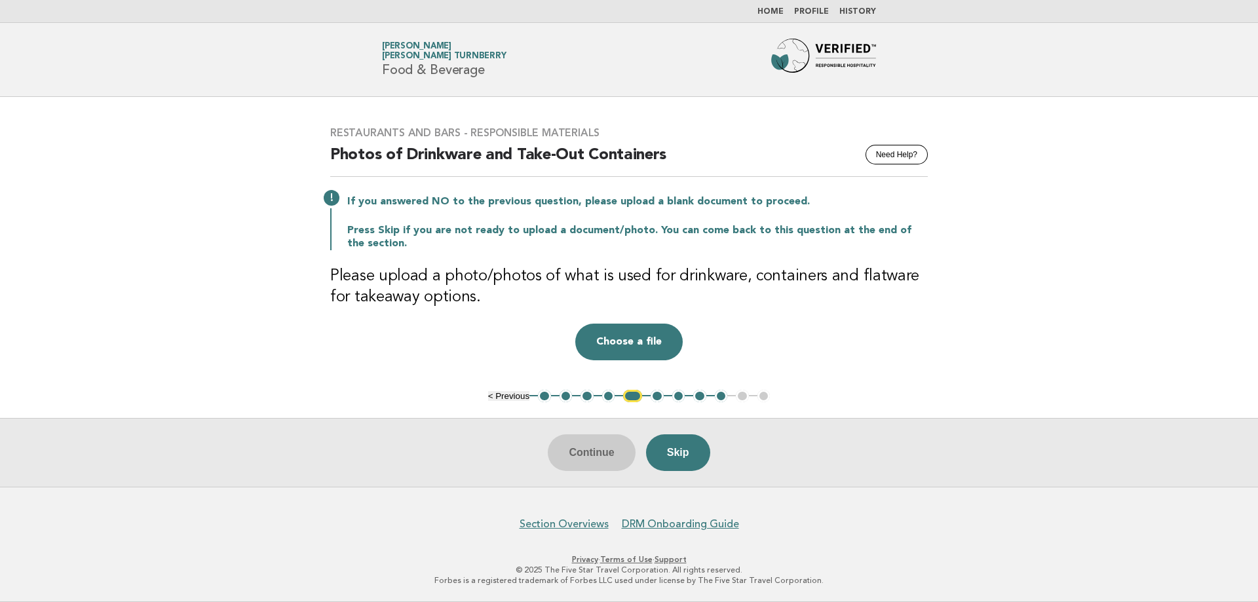
click at [656, 399] on button "6" at bounding box center [657, 396] width 13 height 13
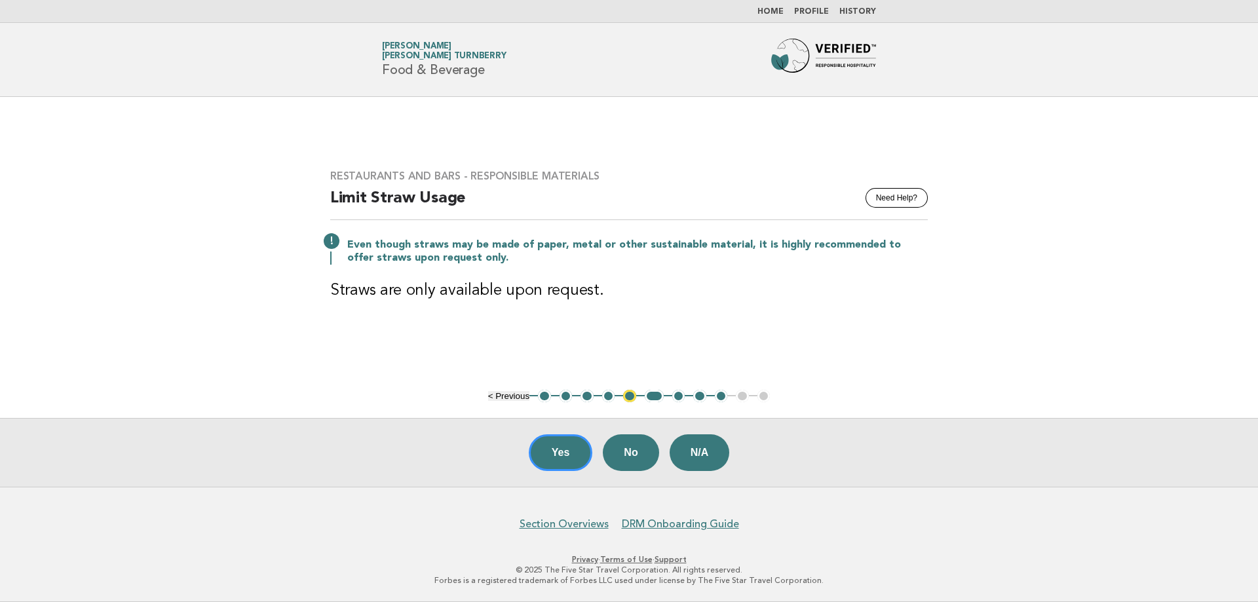
click at [655, 395] on button "6" at bounding box center [654, 396] width 19 height 13
click at [675, 397] on button "7" at bounding box center [678, 396] width 13 height 13
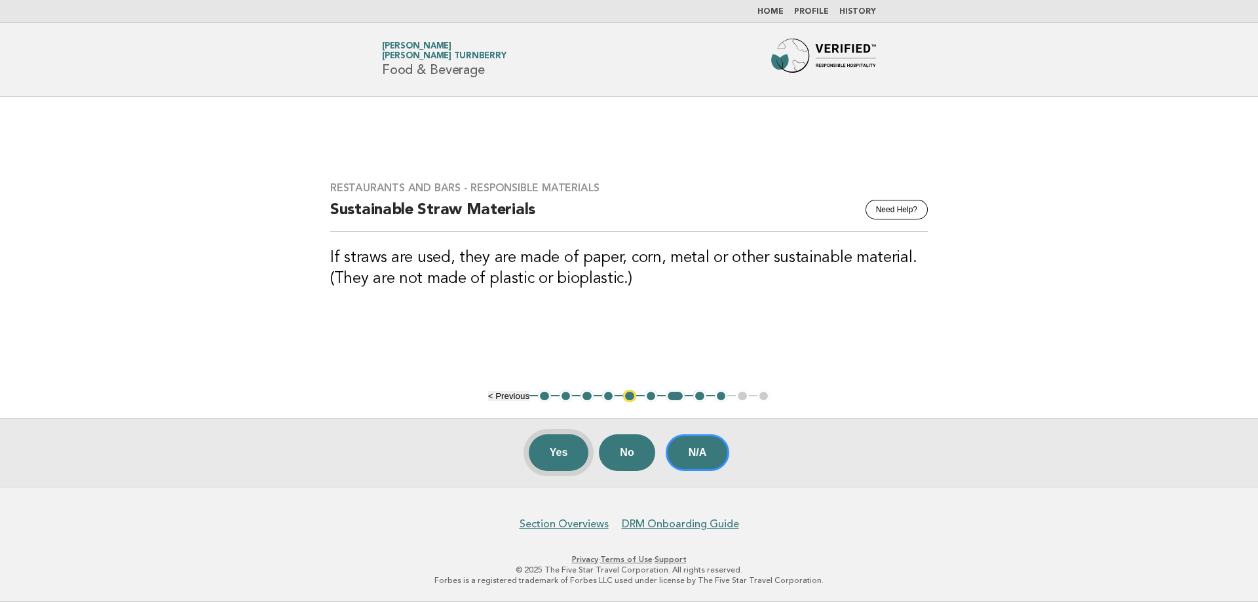
click at [570, 446] on button "Yes" at bounding box center [559, 453] width 60 height 37
